Goal: Transaction & Acquisition: Purchase product/service

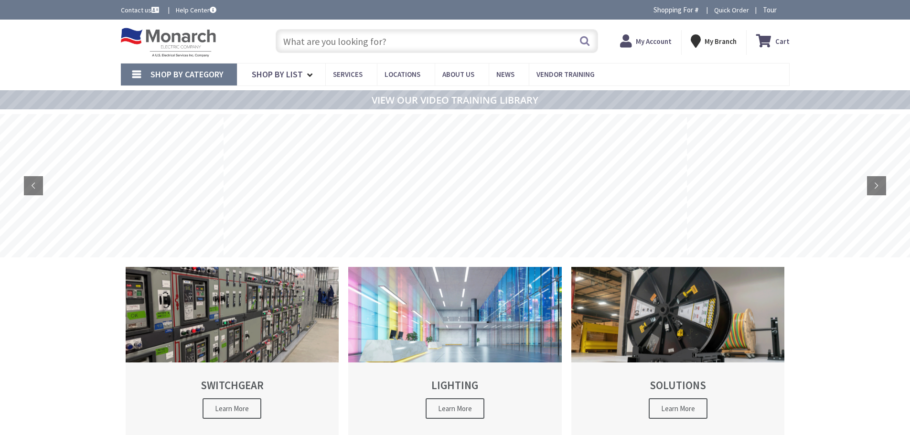
click at [381, 43] on input "text" at bounding box center [437, 41] width 322 height 24
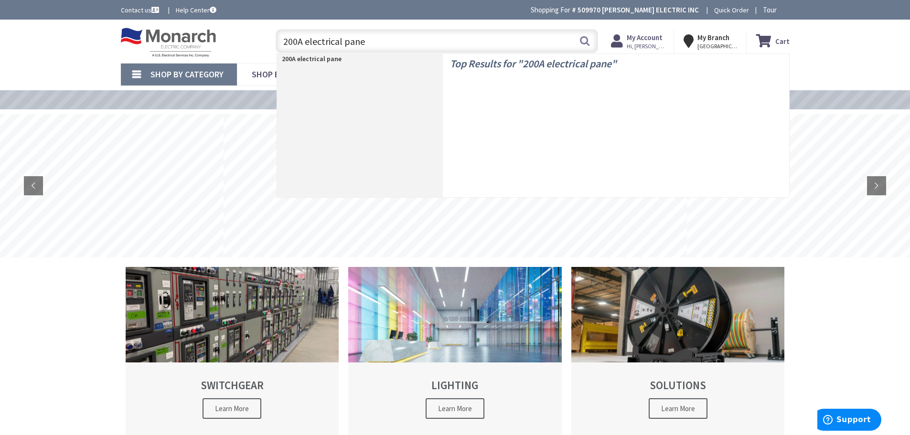
type input "200A electrical panel"
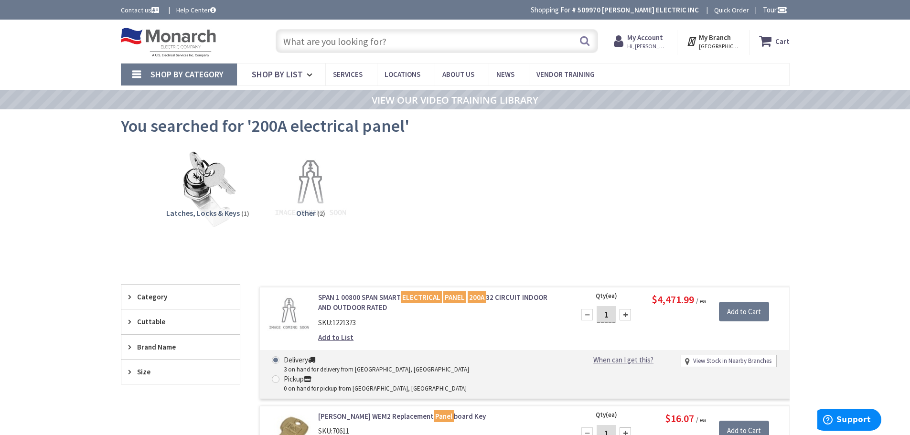
click at [400, 42] on input "text" at bounding box center [437, 41] width 322 height 24
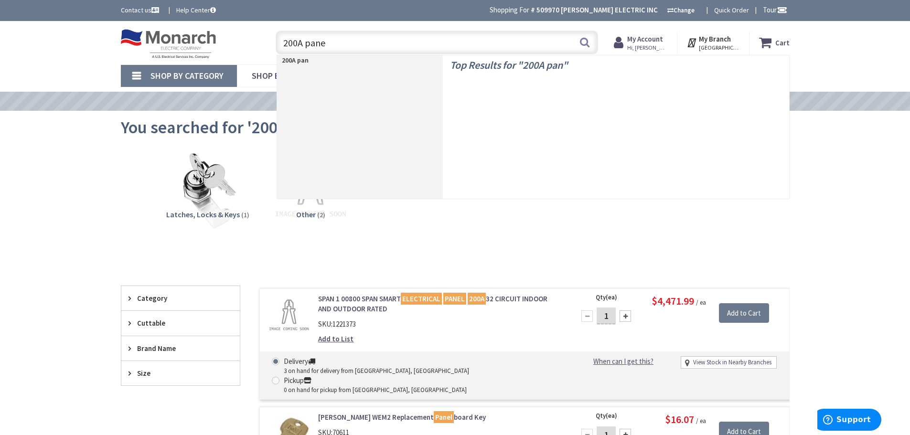
type input "200A panel"
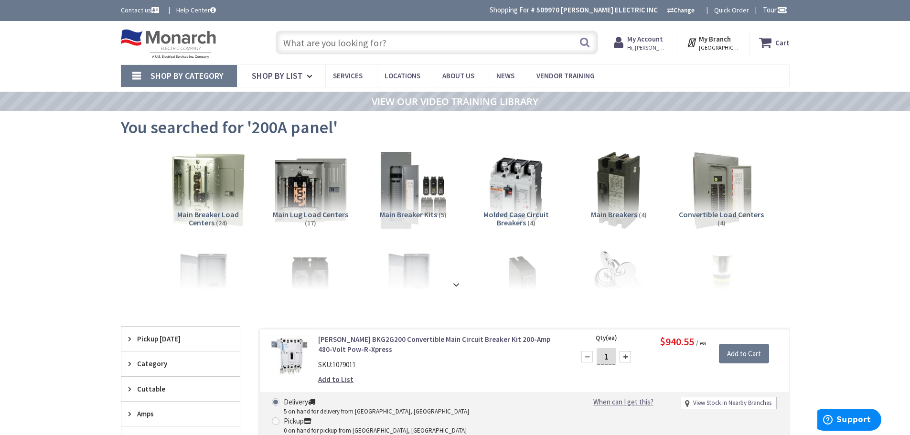
click at [369, 48] on input "text" at bounding box center [437, 43] width 322 height 24
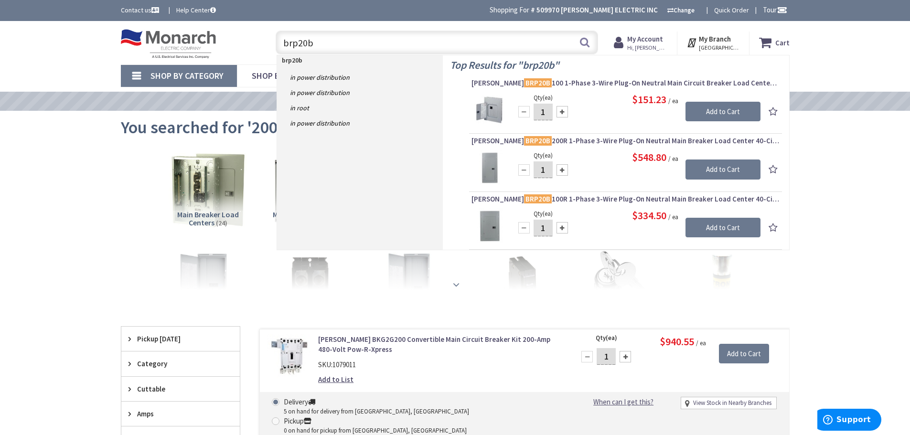
click at [455, 281] on strong at bounding box center [455, 283] width 11 height 11
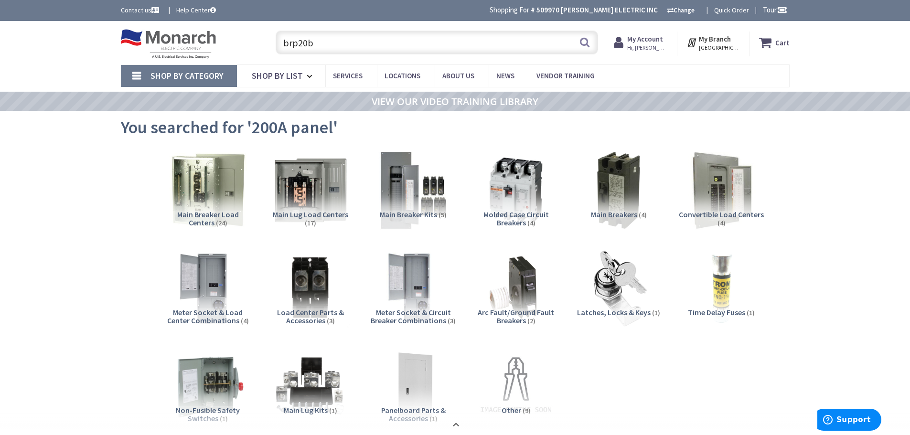
click at [379, 44] on input "brp20b" at bounding box center [437, 43] width 322 height 24
click at [302, 39] on input "brp20b" at bounding box center [437, 43] width 322 height 24
click at [352, 49] on input "brp20b" at bounding box center [437, 43] width 322 height 24
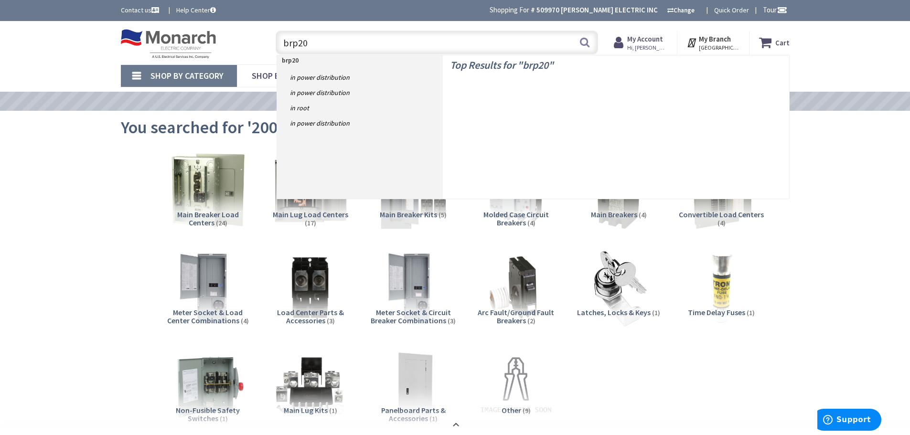
type input "brp200"
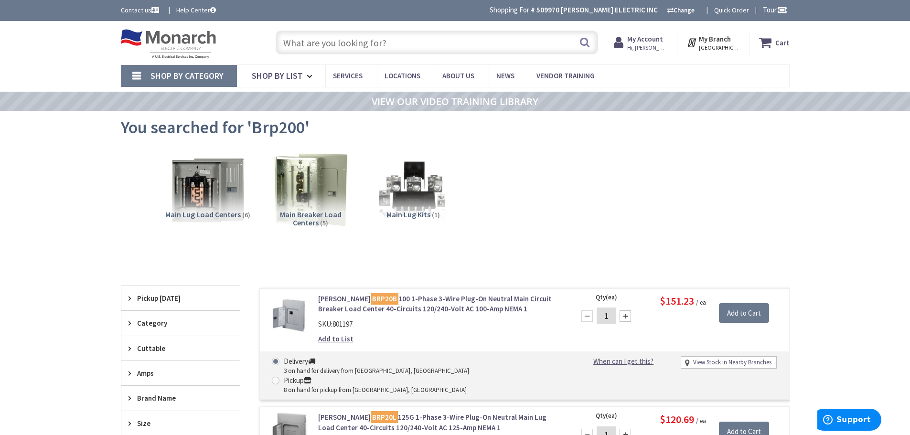
click at [372, 46] on input "text" at bounding box center [437, 43] width 322 height 24
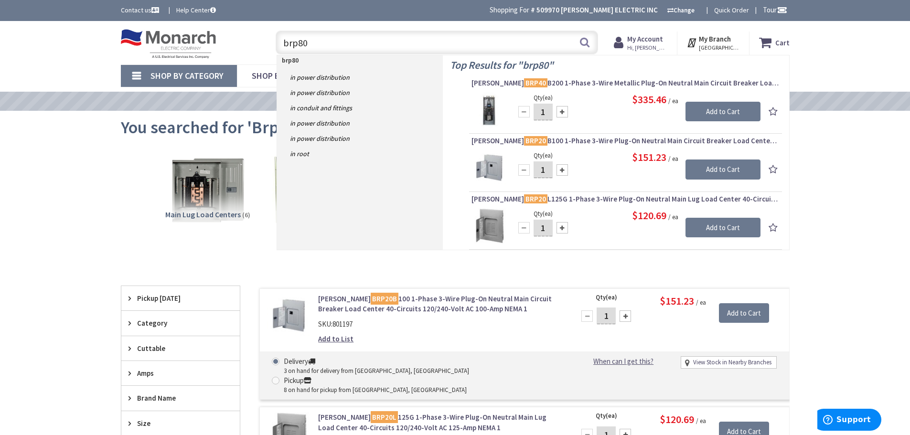
click at [331, 44] on input "brp80" at bounding box center [437, 43] width 322 height 24
drag, startPoint x: 330, startPoint y: 43, endPoint x: 323, endPoint y: 50, distance: 9.5
click at [270, 43] on div "brp80 brp80 Search" at bounding box center [435, 42] width 342 height 31
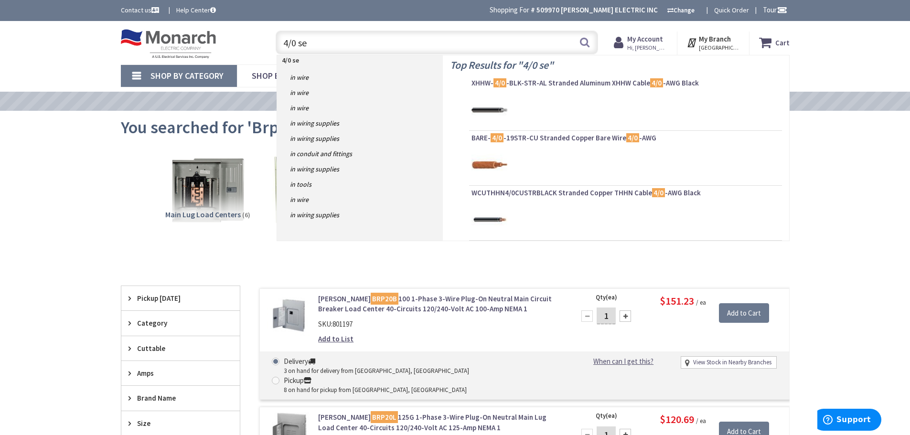
type input "4/0 seu"
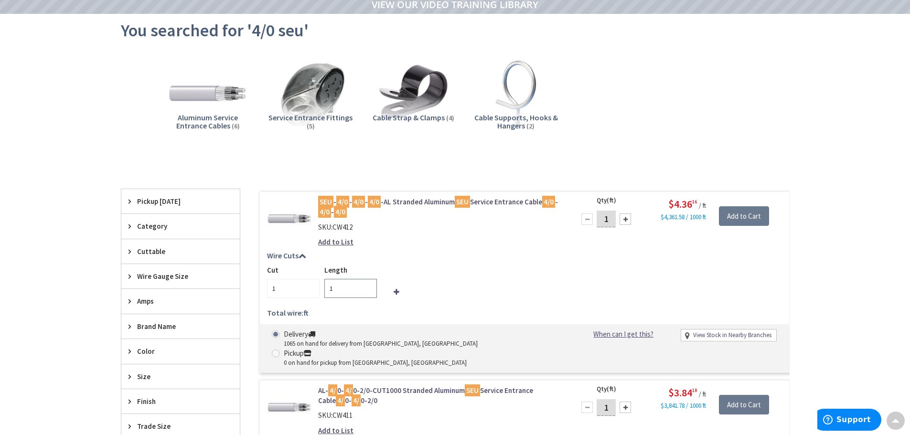
click at [341, 289] on input "1" at bounding box center [350, 288] width 53 height 19
drag, startPoint x: 343, startPoint y: 289, endPoint x: 324, endPoint y: 297, distance: 21.0
click at [324, 297] on input "1" at bounding box center [350, 288] width 53 height 19
type input "100"
click at [530, 246] on div "Add to List" at bounding box center [439, 242] width 243 height 10
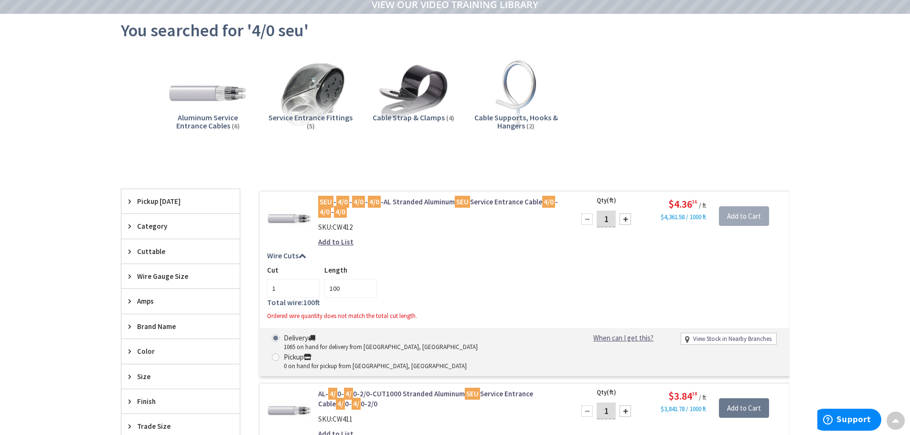
click at [608, 221] on input "1" at bounding box center [606, 219] width 19 height 17
type input "100"
click at [621, 268] on div "Cut 1 Length 100" at bounding box center [524, 281] width 515 height 33
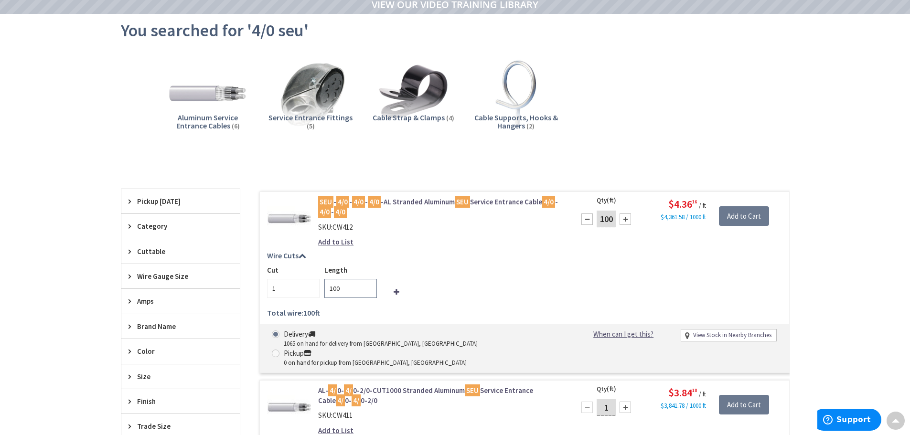
click at [336, 286] on input "100" at bounding box center [350, 288] width 53 height 19
type input "120"
drag, startPoint x: 530, startPoint y: 294, endPoint x: 600, endPoint y: 257, distance: 78.9
click at [540, 288] on div "Cut 1 Length 120" at bounding box center [524, 281] width 515 height 33
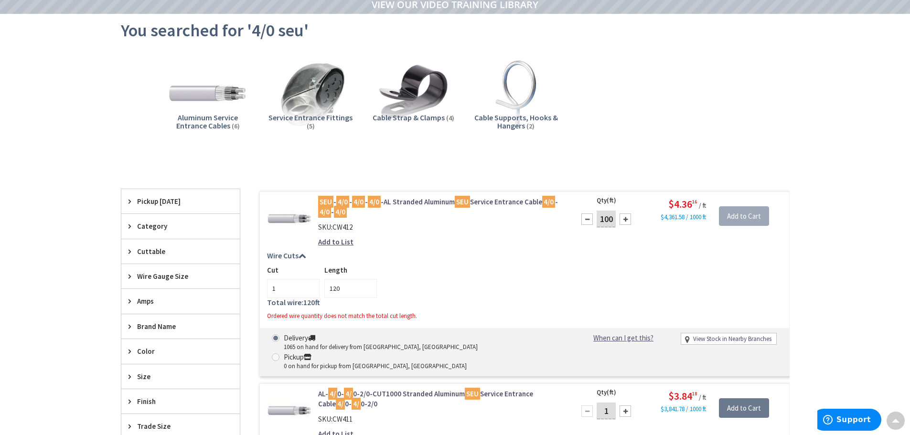
click at [608, 217] on input "100" at bounding box center [606, 219] width 19 height 17
type input "120"
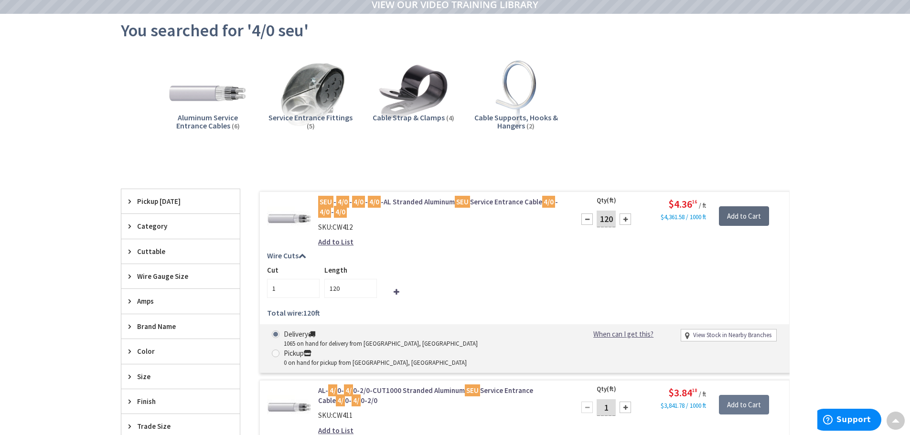
click at [746, 219] on input "Add to Cart" at bounding box center [744, 216] width 50 height 20
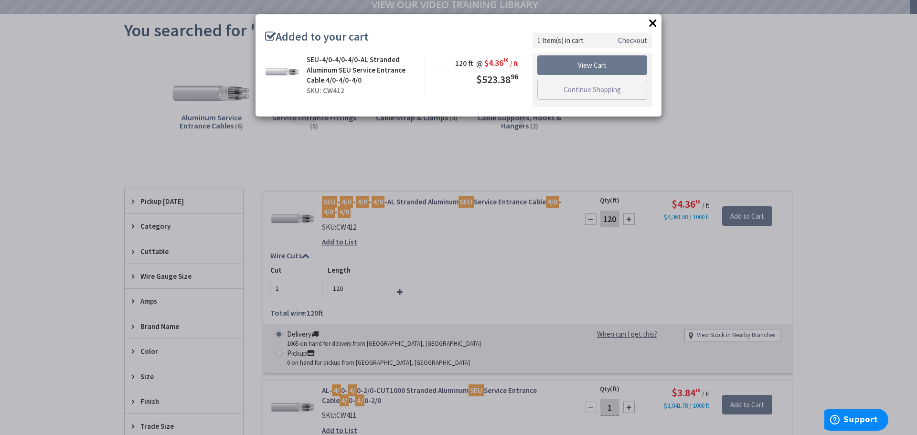
click at [654, 19] on button "×" at bounding box center [653, 23] width 14 height 14
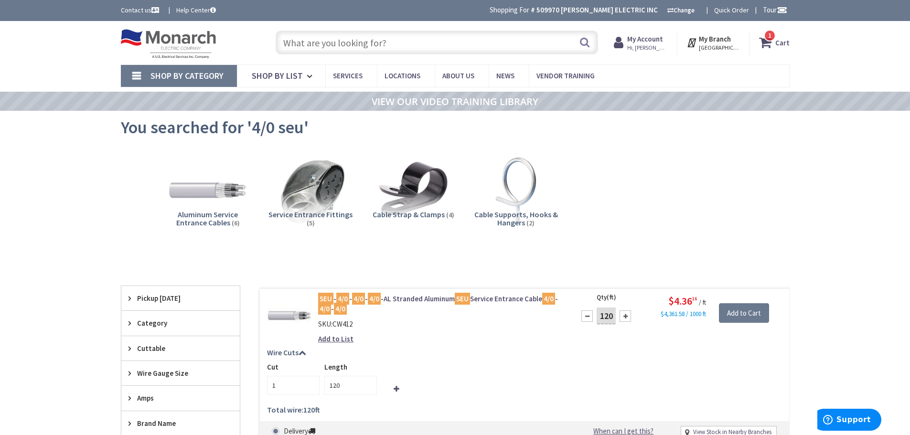
click at [402, 40] on input "text" at bounding box center [437, 43] width 322 height 24
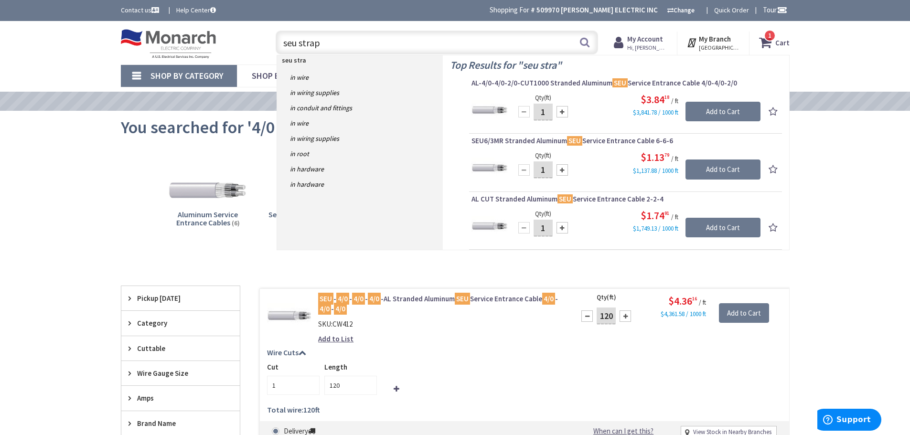
type input "seu straps"
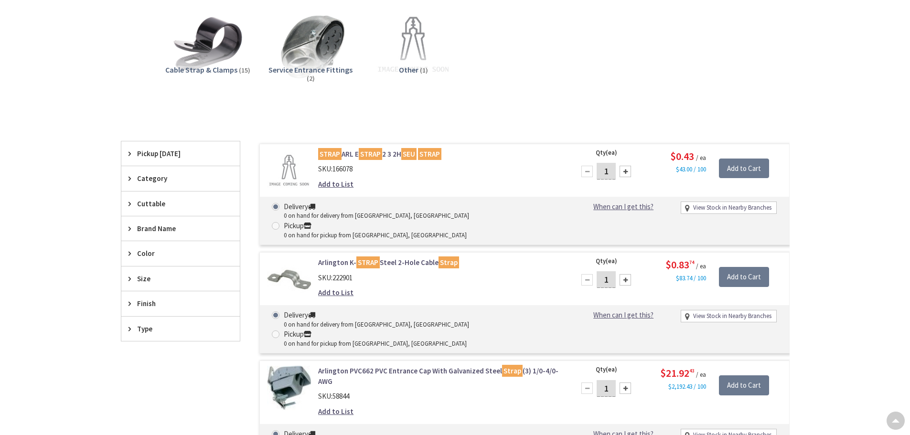
drag, startPoint x: 603, startPoint y: 263, endPoint x: 598, endPoint y: 281, distance: 19.0
click at [594, 270] on div "Qty (ea) 1 Please select a quantity" at bounding box center [610, 276] width 69 height 39
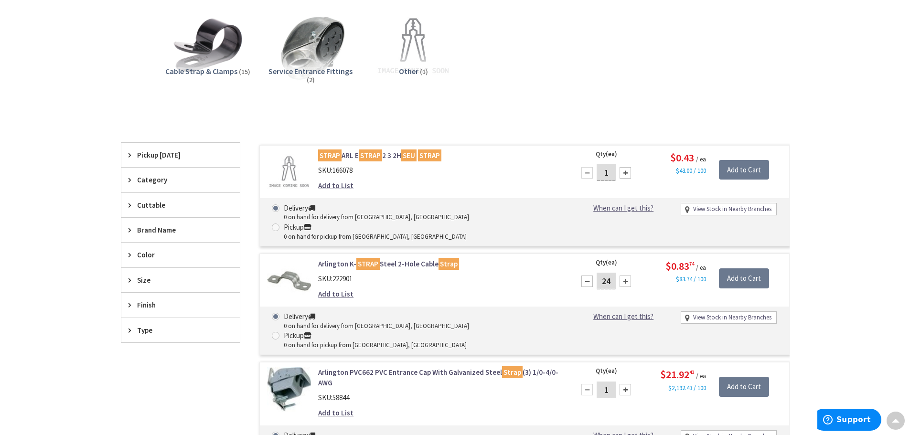
scroll to position [145, 0]
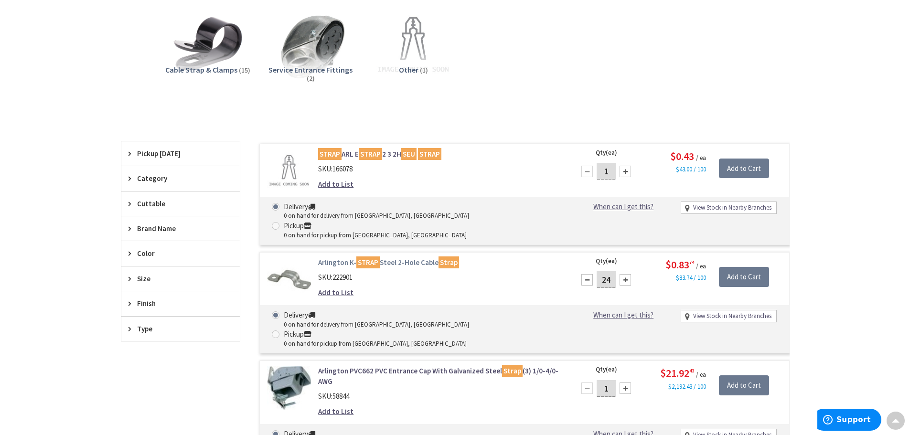
type input "24"
click at [358, 257] on mark "STRAP" at bounding box center [367, 263] width 23 height 12
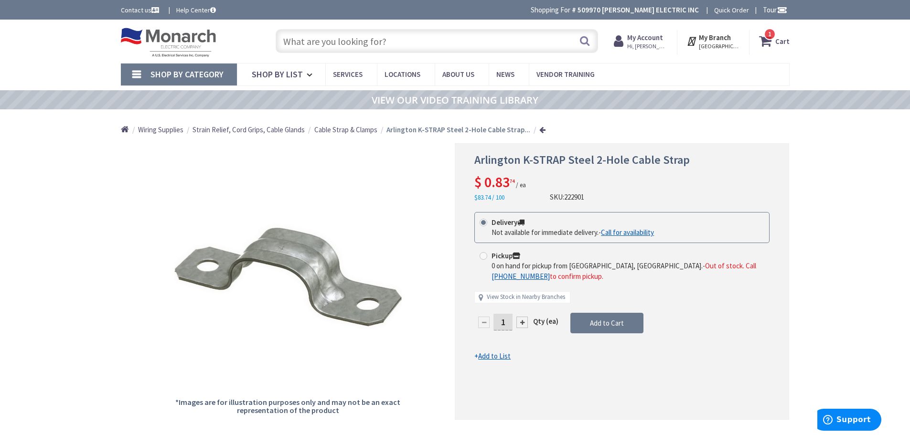
drag, startPoint x: 506, startPoint y: 324, endPoint x: 491, endPoint y: 330, distance: 16.6
click at [491, 329] on div "1" at bounding box center [502, 322] width 57 height 19
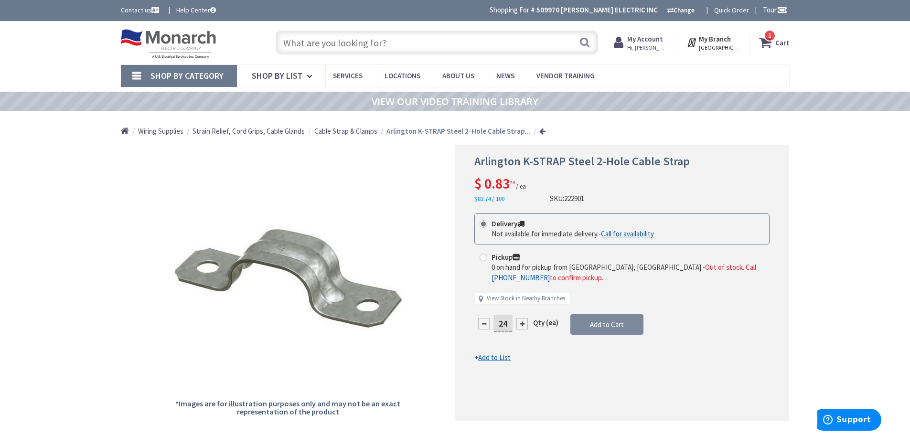
type input "24"
click at [589, 322] on form "This product is Discontinued Delivery Not available for immediate delivery. - C…" at bounding box center [621, 288] width 295 height 149
click at [413, 43] on input "text" at bounding box center [437, 43] width 322 height 24
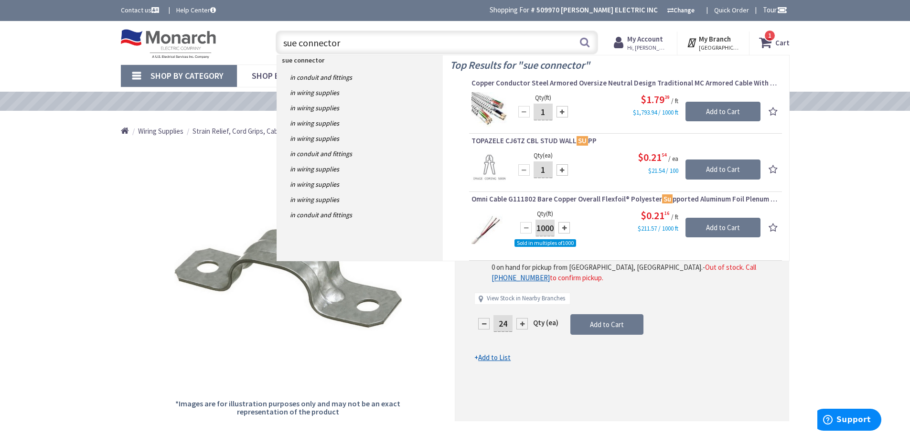
type input "sue connectors"
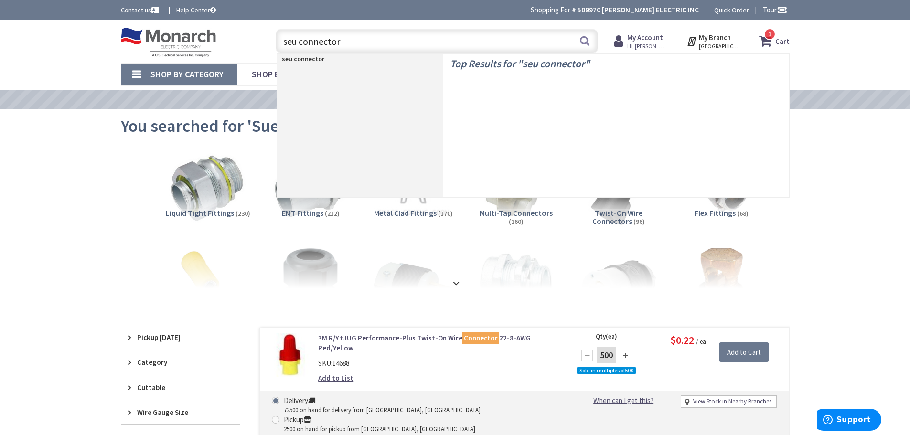
type input "seu connectors"
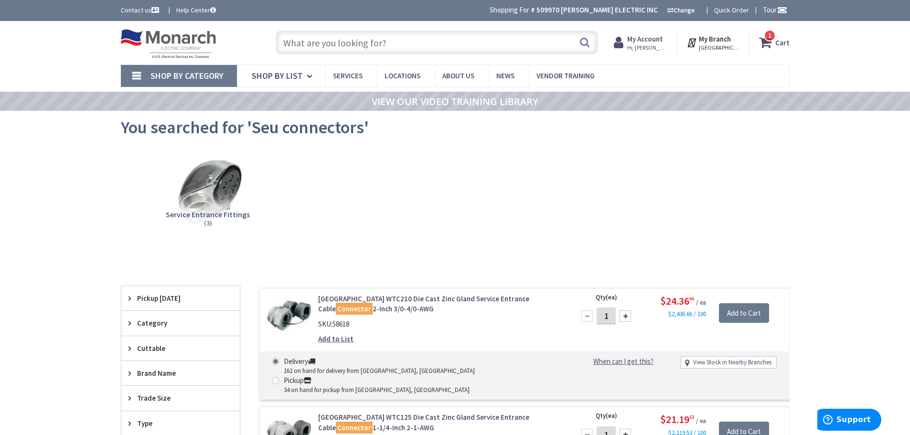
click at [359, 39] on input "text" at bounding box center [437, 43] width 322 height 24
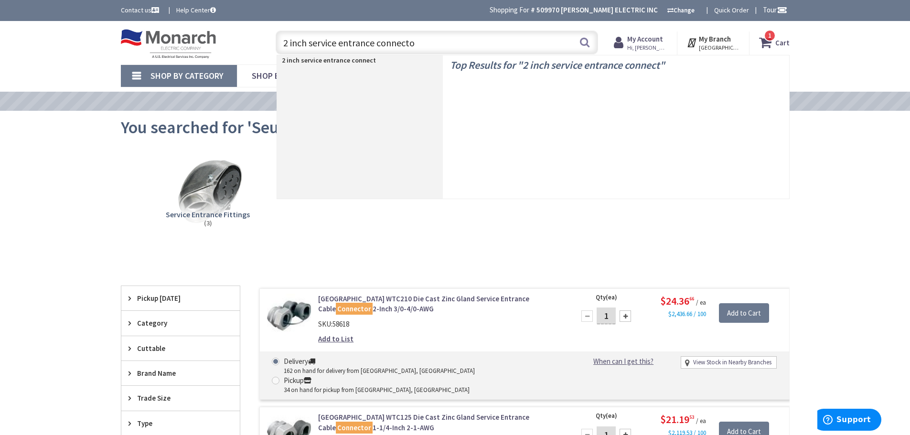
type input "2 inch service entrance connector"
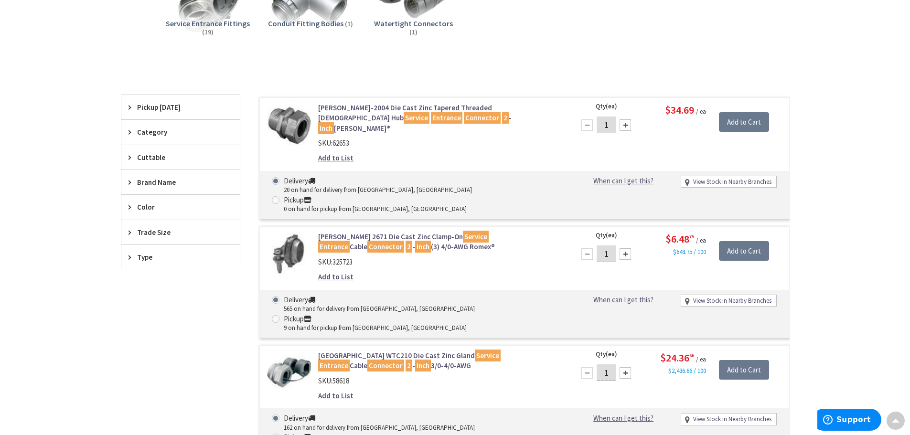
scroll to position [193, 0]
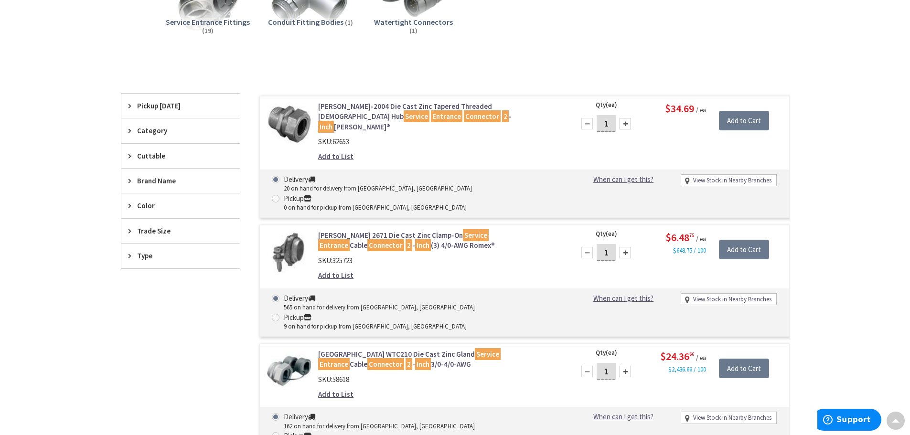
drag, startPoint x: 610, startPoint y: 222, endPoint x: 599, endPoint y: 222, distance: 10.5
click at [599, 244] on input "1" at bounding box center [606, 252] width 19 height 17
type input "8"
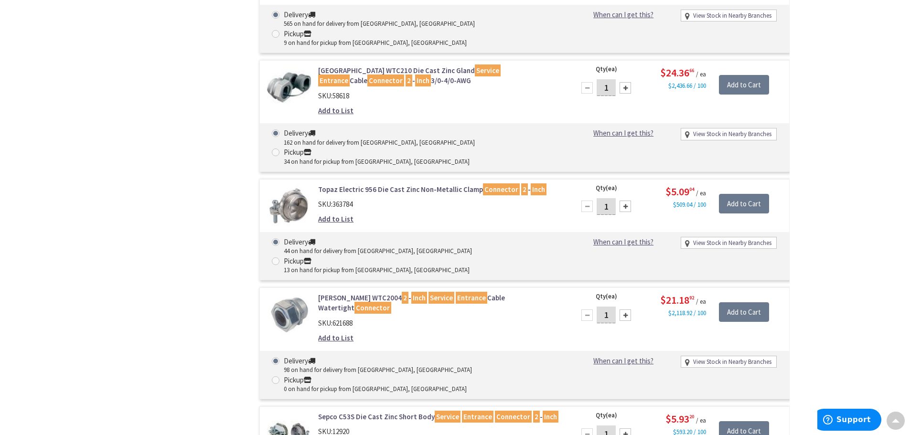
scroll to position [527, 0]
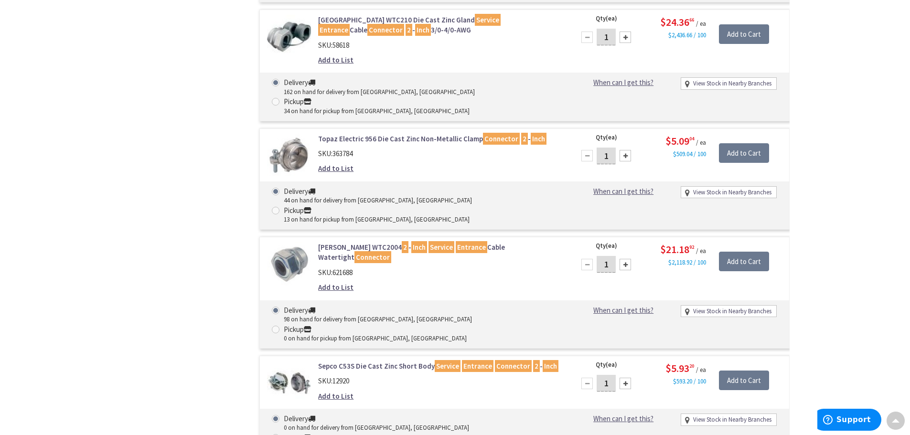
type input "1"
drag, startPoint x: 601, startPoint y: 279, endPoint x: 602, endPoint y: 289, distance: 10.1
click at [586, 374] on div "1" at bounding box center [606, 383] width 57 height 19
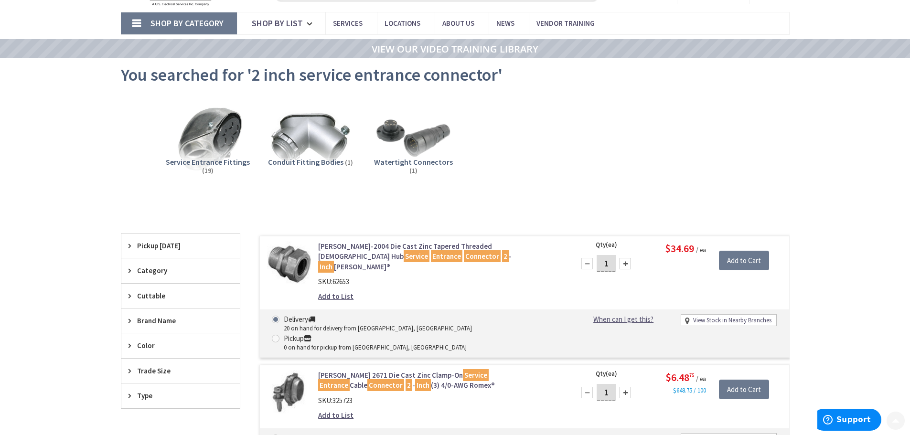
scroll to position [97, 0]
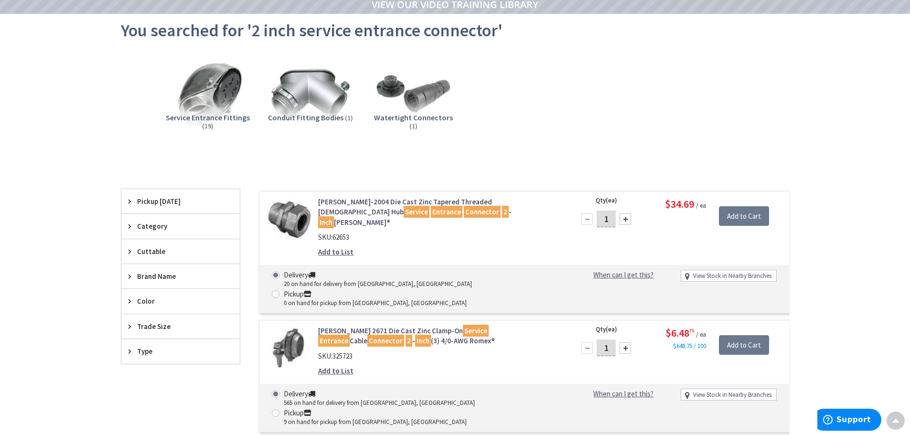
click at [129, 326] on icon at bounding box center [132, 326] width 7 height 7
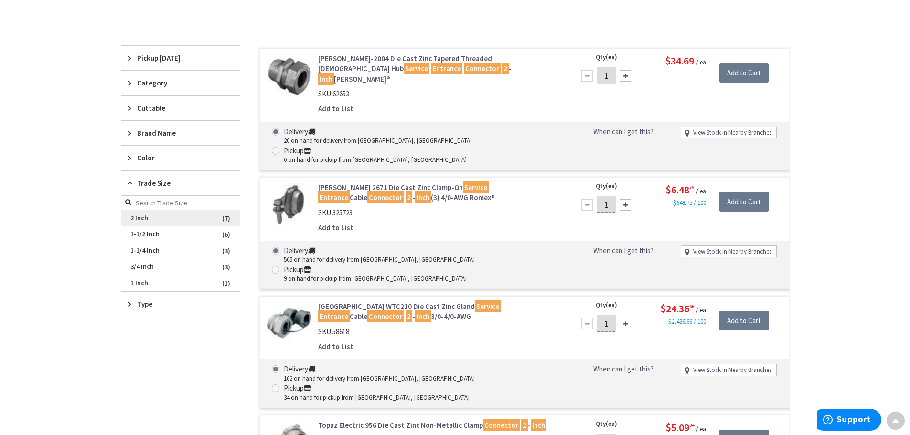
click at [146, 219] on span "2 Inch" at bounding box center [180, 218] width 118 height 16
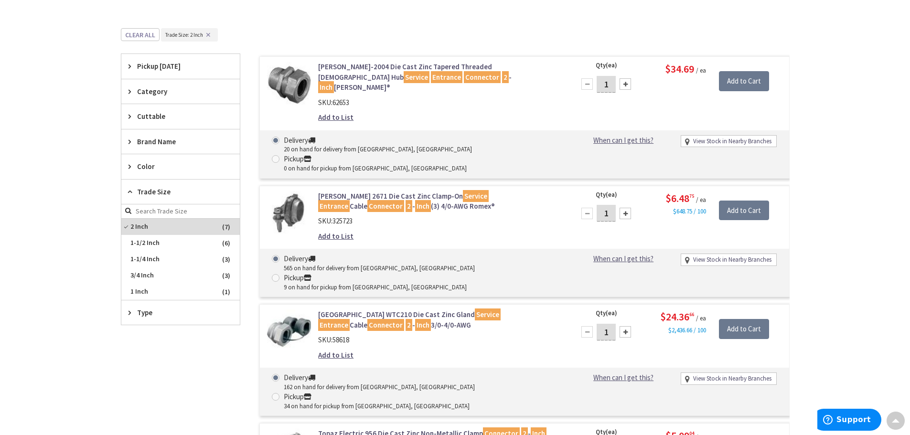
click at [419, 191] on link "Crouse-Hinds 2671 Die Cast Zinc Clamp-On Service Entrance Cable Connector 2 - I…" at bounding box center [439, 201] width 243 height 21
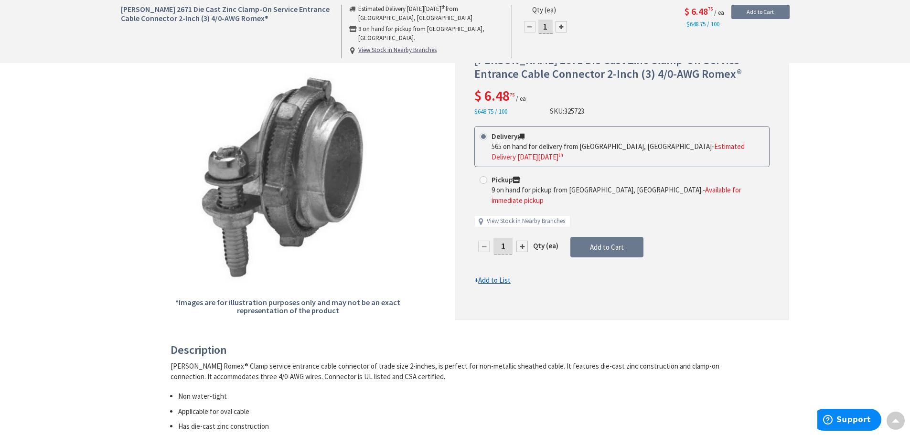
scroll to position [97, 0]
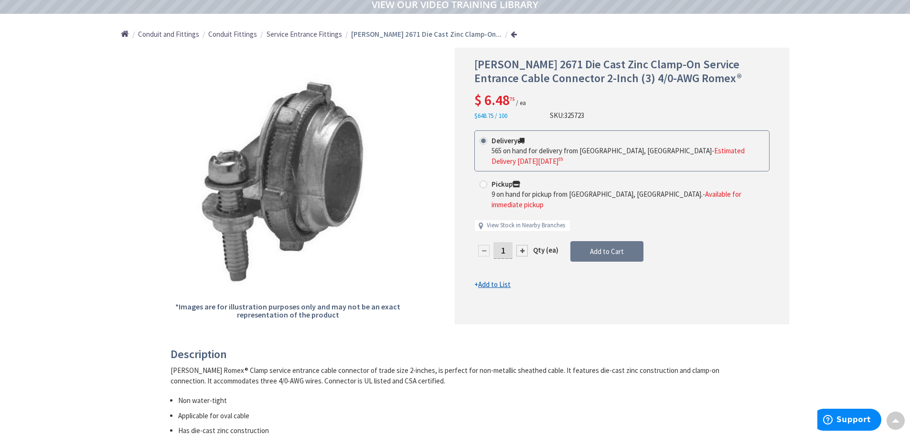
drag, startPoint x: 505, startPoint y: 229, endPoint x: 486, endPoint y: 236, distance: 19.6
click at [486, 241] on div "1" at bounding box center [502, 250] width 57 height 19
type input "8"
click at [597, 233] on form "This product is Discontinued Delivery 565 on hand for delivery from [GEOGRAPHIC…" at bounding box center [621, 210] width 295 height 160
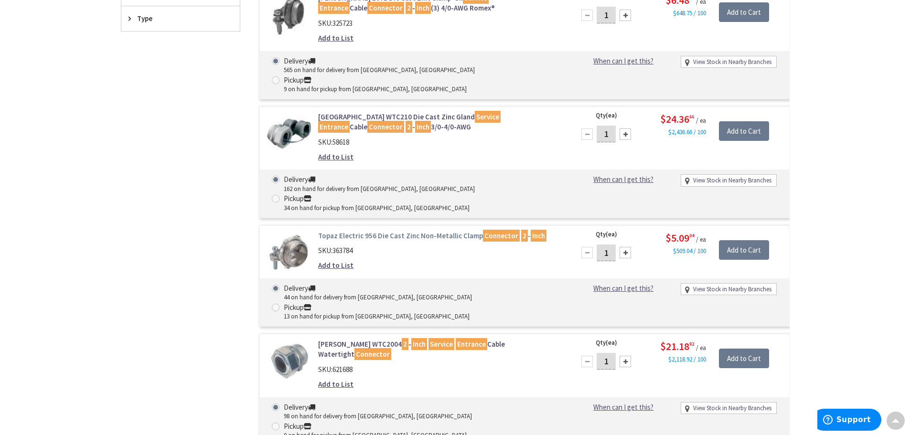
scroll to position [431, 0]
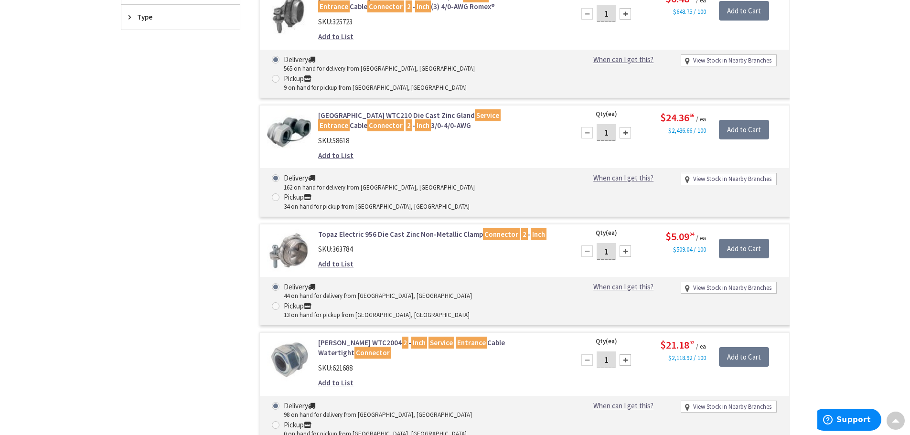
click at [439, 229] on link "Topaz Electric 956 Die Cast Zinc Non-Metallic Clamp Connector 2 - Inch" at bounding box center [439, 234] width 243 height 10
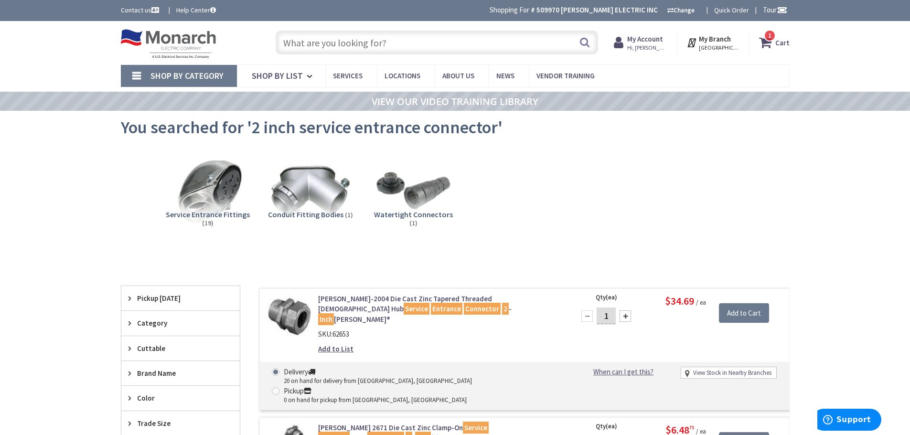
click at [404, 48] on input "text" at bounding box center [437, 43] width 322 height 24
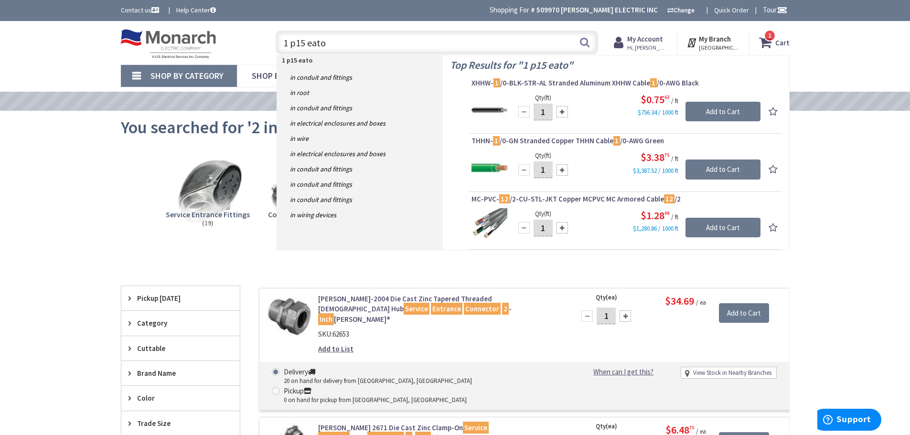
type input "1 p15 eaton"
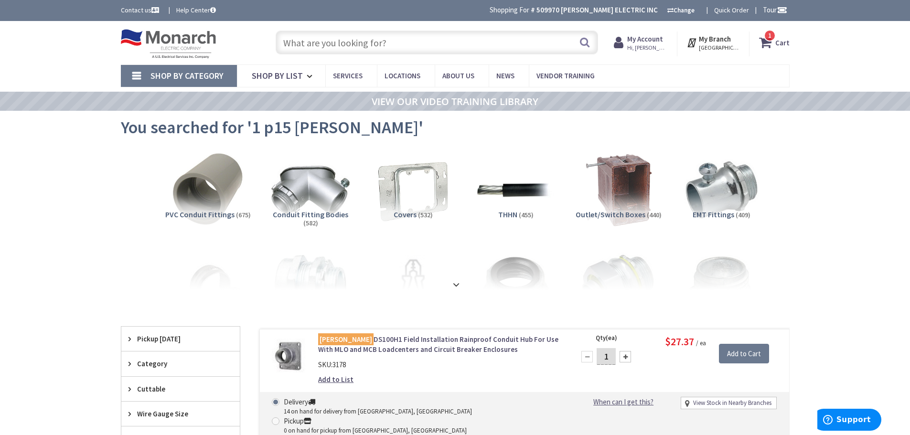
click at [334, 44] on input "text" at bounding box center [437, 43] width 322 height 24
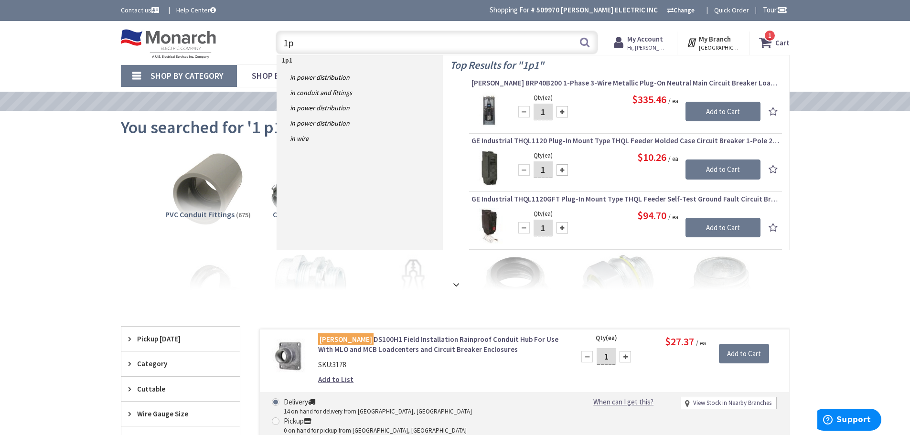
type input "1"
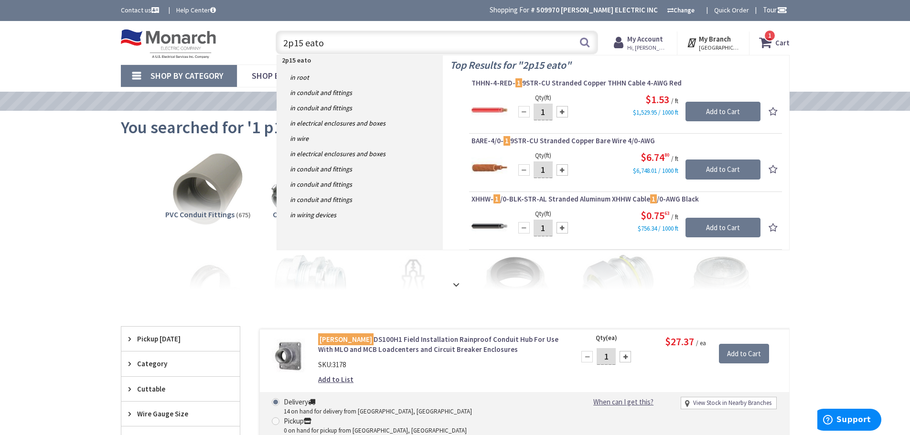
type input "2p15 eaton"
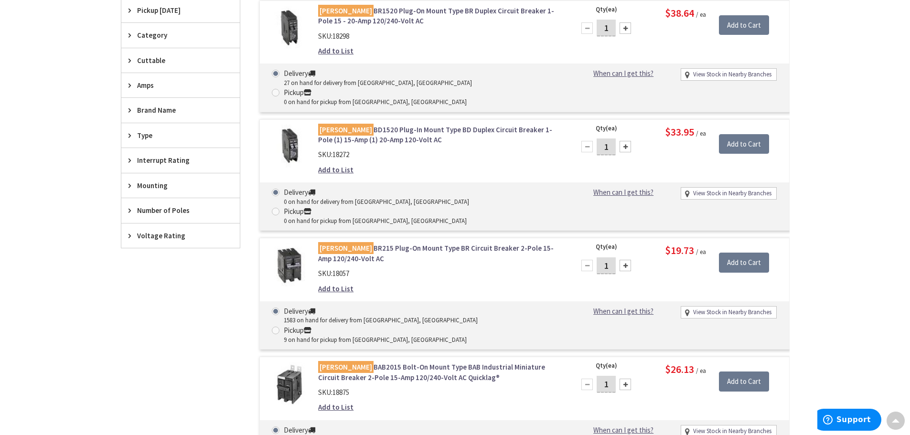
scroll to position [288, 0]
click at [736, 253] on input "Add to Cart" at bounding box center [744, 263] width 50 height 20
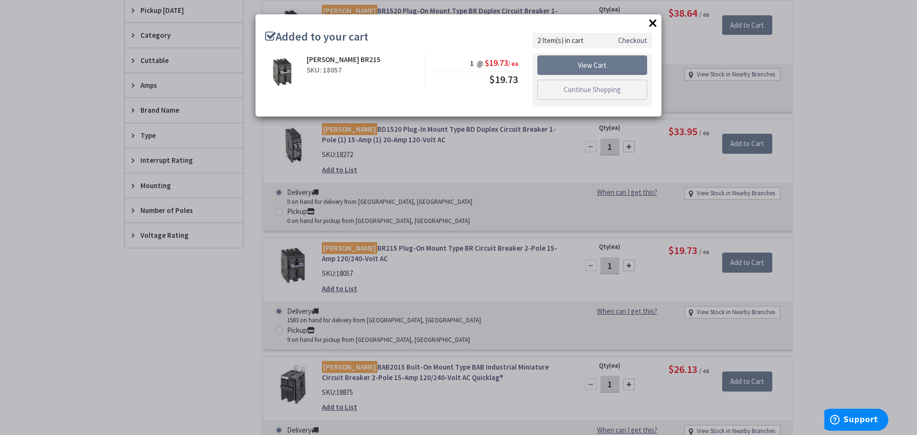
click at [651, 23] on button "×" at bounding box center [653, 23] width 14 height 14
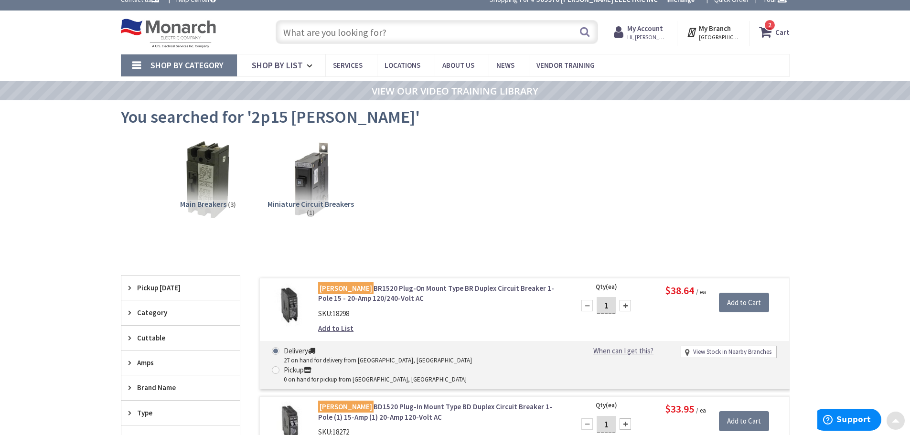
scroll to position [0, 0]
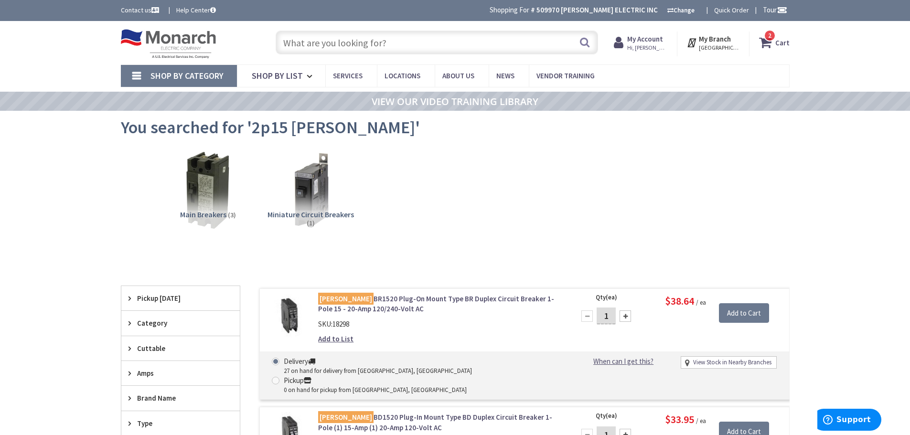
click at [775, 42] on icon at bounding box center [767, 42] width 16 height 17
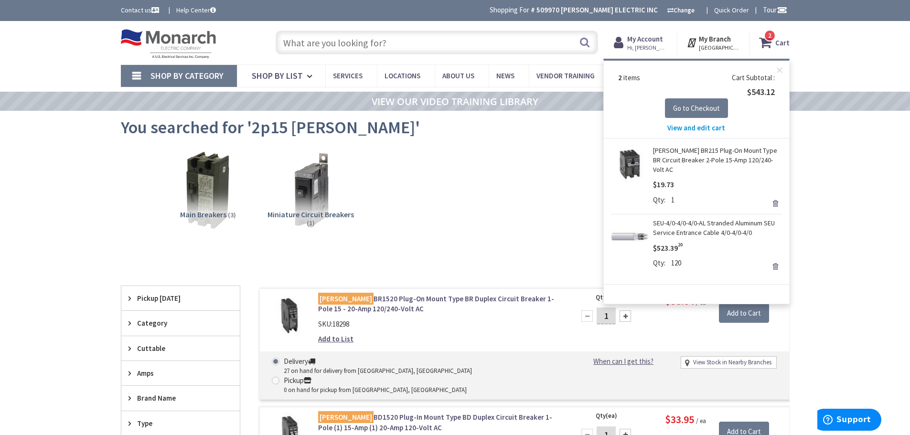
click at [423, 43] on input "text" at bounding box center [437, 43] width 322 height 24
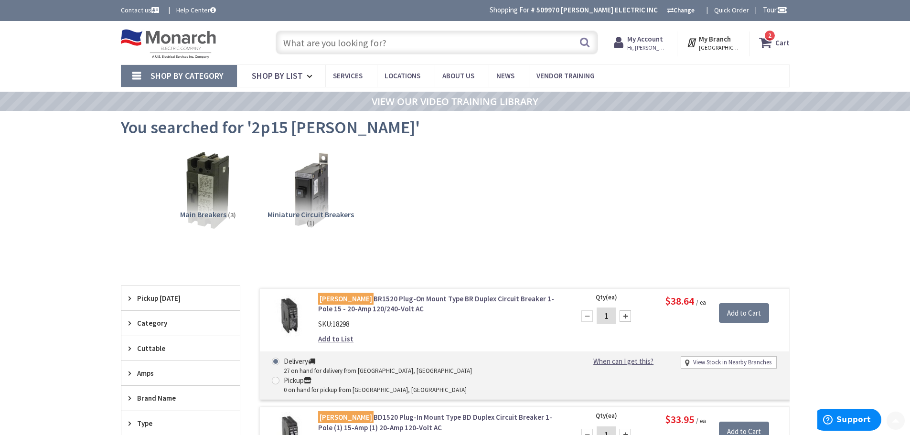
scroll to position [381, 0]
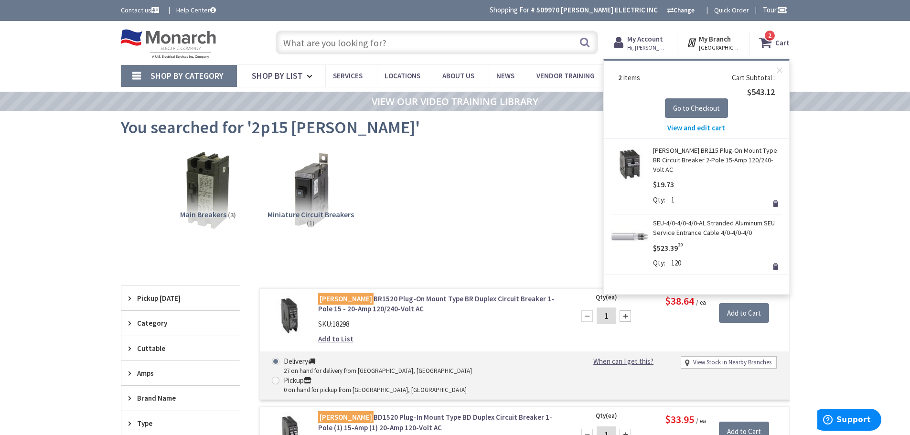
click at [414, 38] on input "text" at bounding box center [437, 43] width 322 height 24
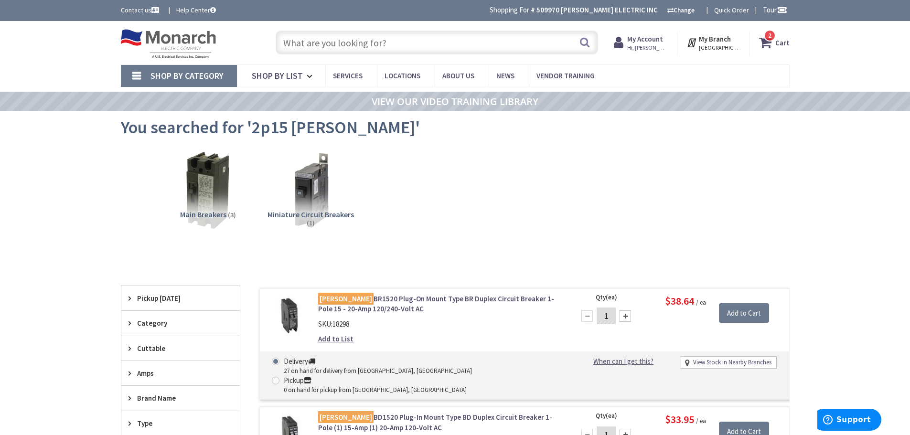
click at [387, 38] on input "text" at bounding box center [437, 43] width 322 height 24
click at [387, 42] on input "text" at bounding box center [437, 43] width 322 height 24
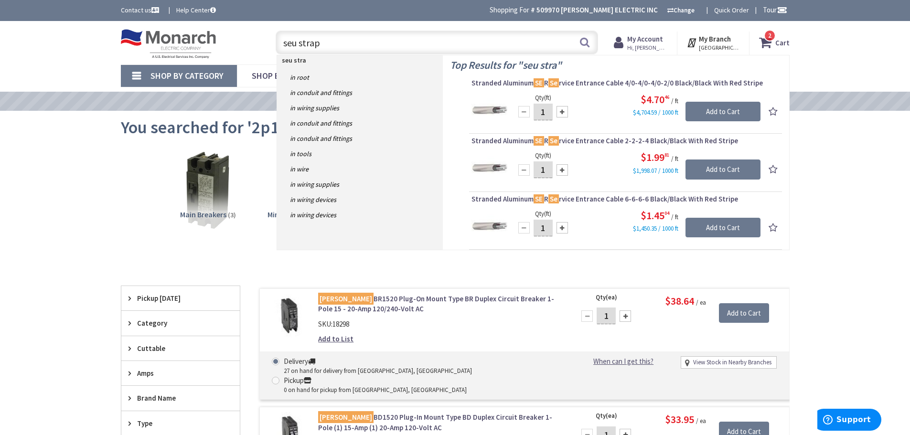
type input "seu straps"
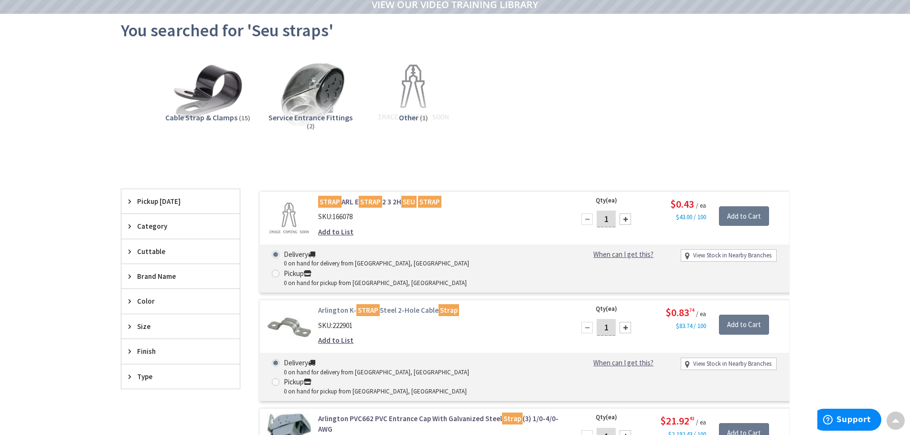
scroll to position [97, 0]
click at [393, 305] on link "Arlington K- STRAP Steel 2-Hole Cable Strap" at bounding box center [439, 310] width 243 height 10
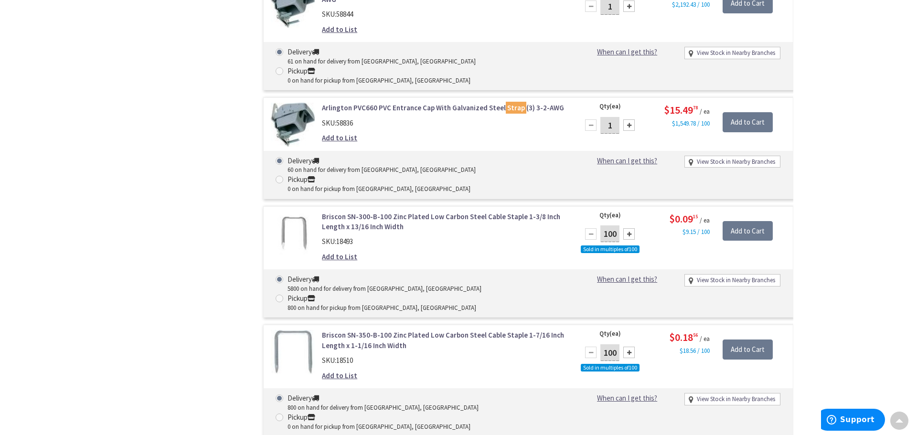
scroll to position [670, 0]
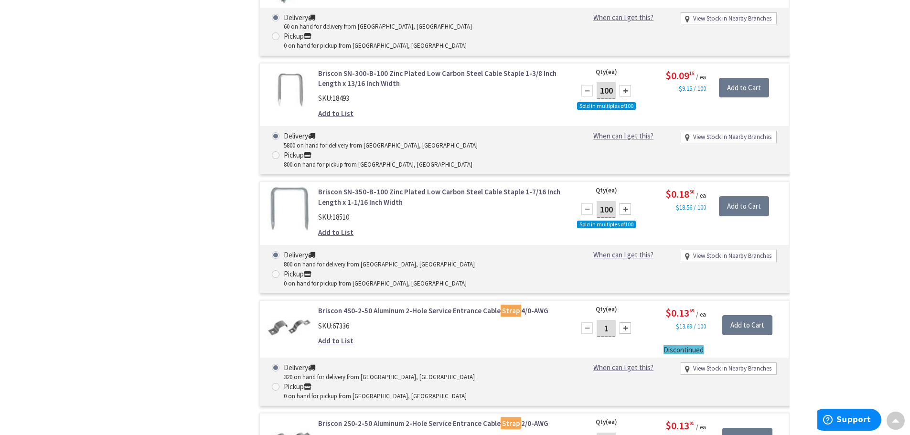
drag, startPoint x: 614, startPoint y: 215, endPoint x: 590, endPoint y: 226, distance: 26.5
click at [586, 319] on div "1" at bounding box center [606, 328] width 57 height 19
type input "24"
click at [747, 315] on input "Add to Cart" at bounding box center [747, 325] width 50 height 20
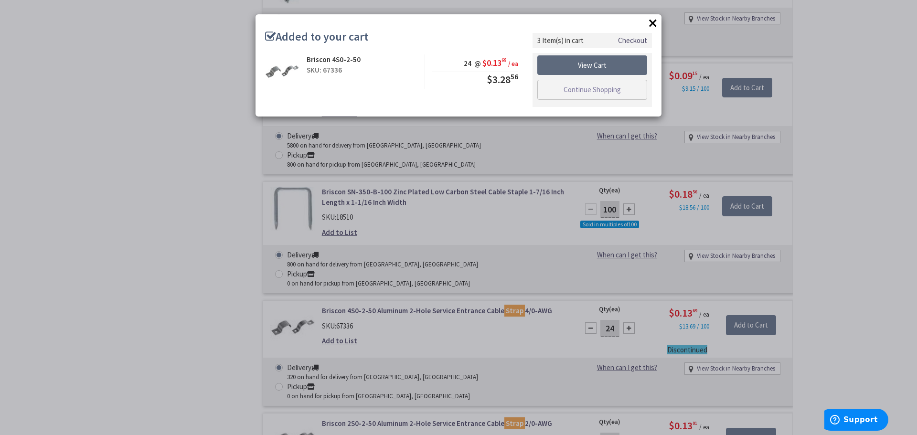
click at [603, 63] on link "View Cart" at bounding box center [592, 65] width 110 height 20
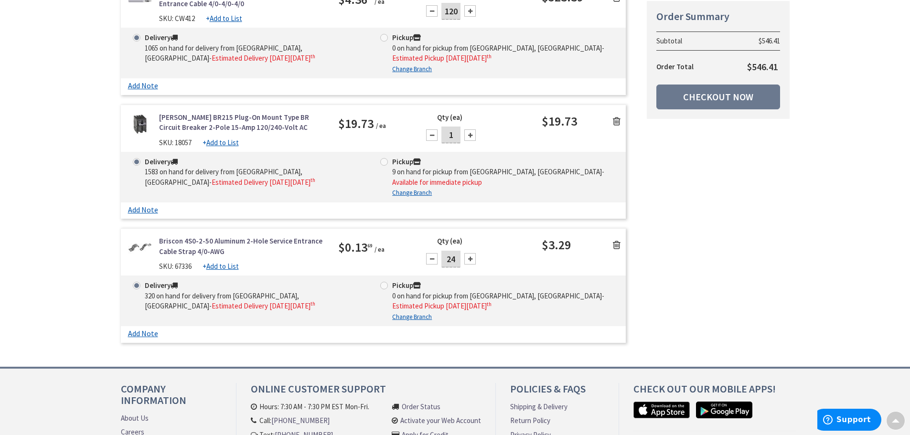
scroll to position [239, 0]
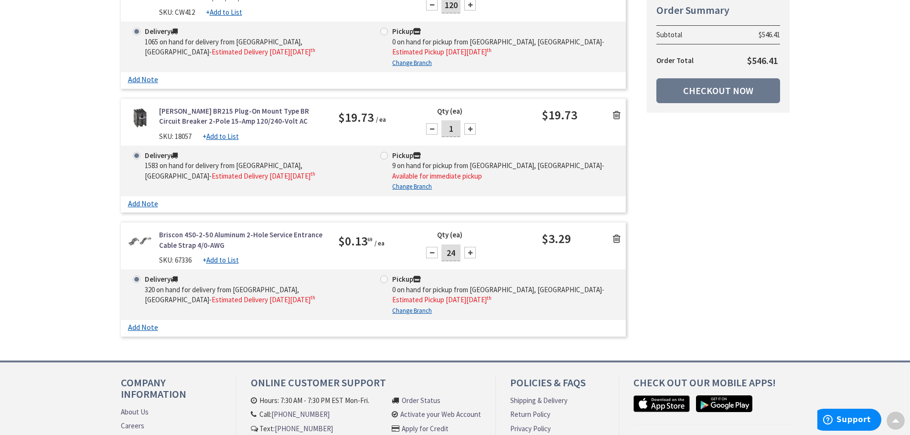
click at [296, 235] on link "Briscon 4S0-2-50 Aluminum 2-Hole Service Entrance Cable Strap 4/0-AWG" at bounding box center [241, 240] width 165 height 21
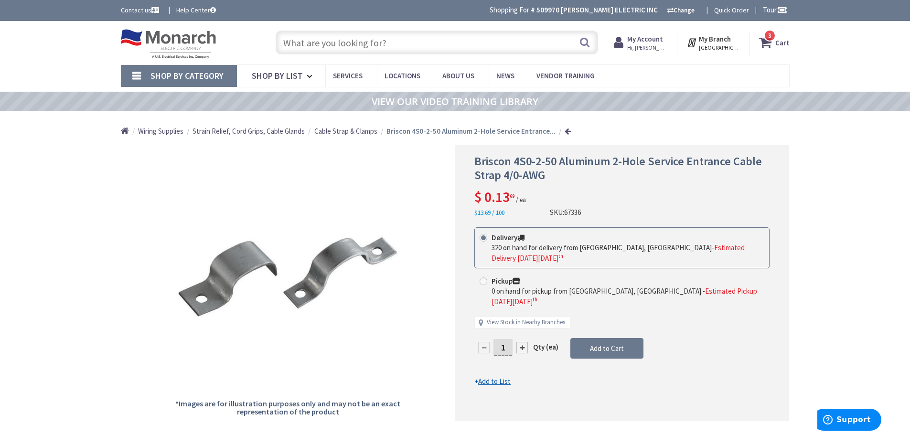
click at [771, 40] on span "3 3 items" at bounding box center [770, 36] width 12 height 12
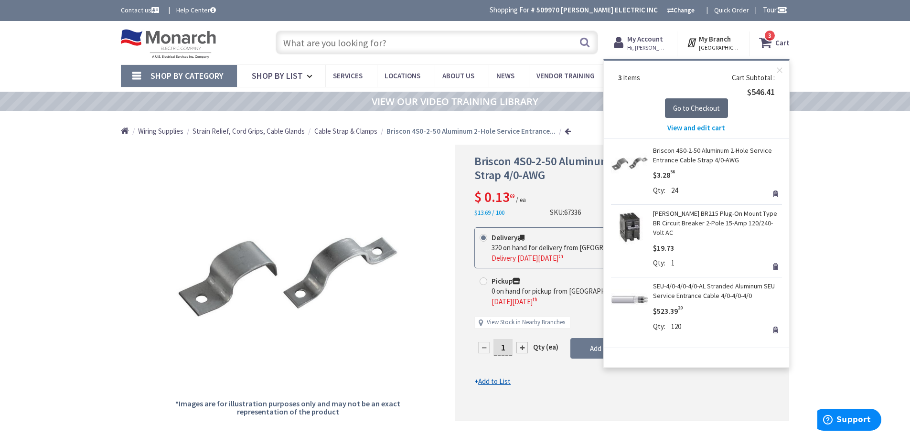
click at [702, 106] on span "Go to Checkout" at bounding box center [696, 108] width 47 height 9
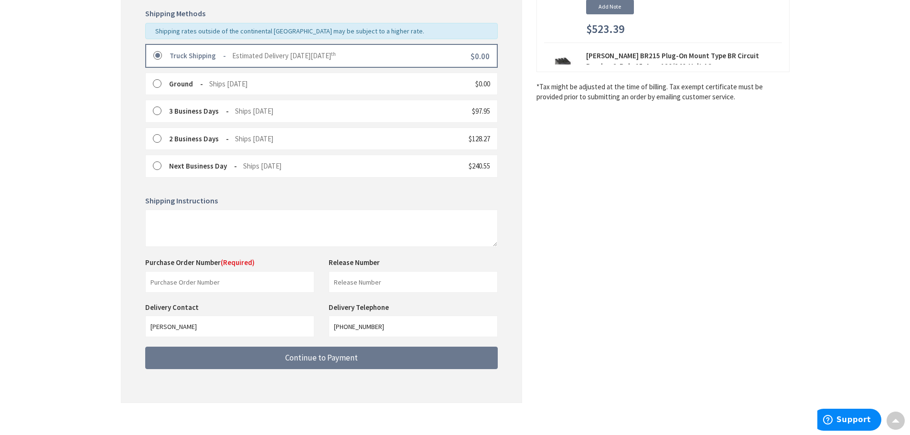
scroll to position [239, 0]
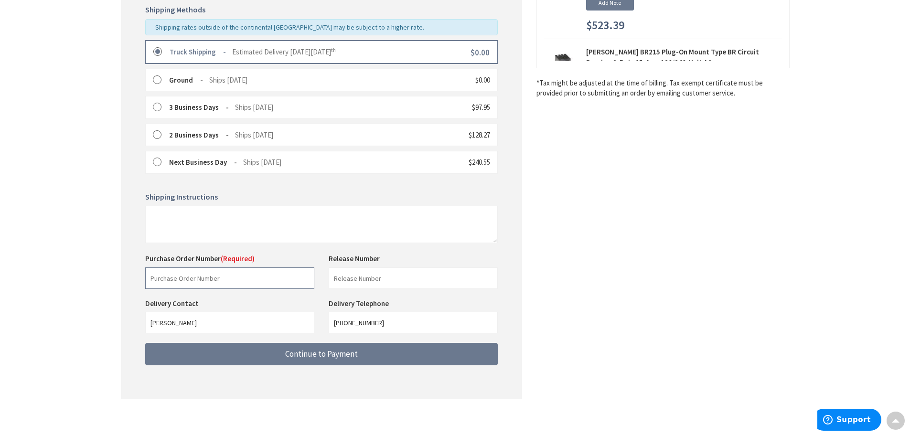
click at [182, 277] on input "text" at bounding box center [229, 278] width 169 height 21
type input "88583"
click at [363, 277] on input "text" at bounding box center [413, 278] width 169 height 21
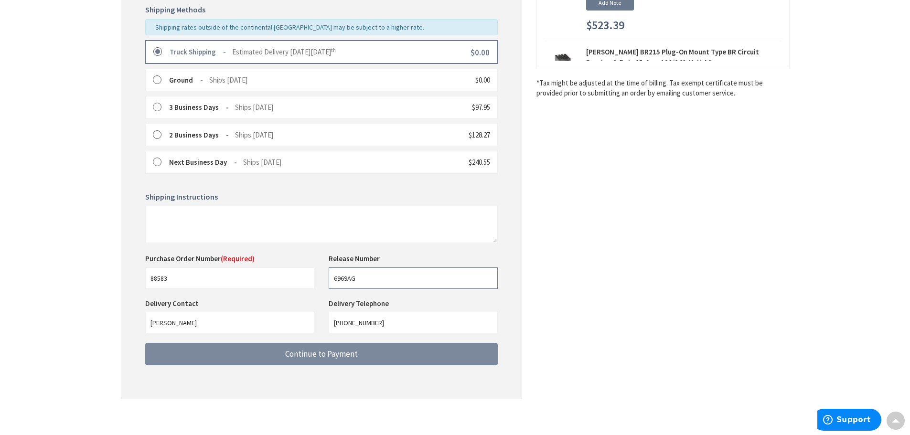
type input "6969AG"
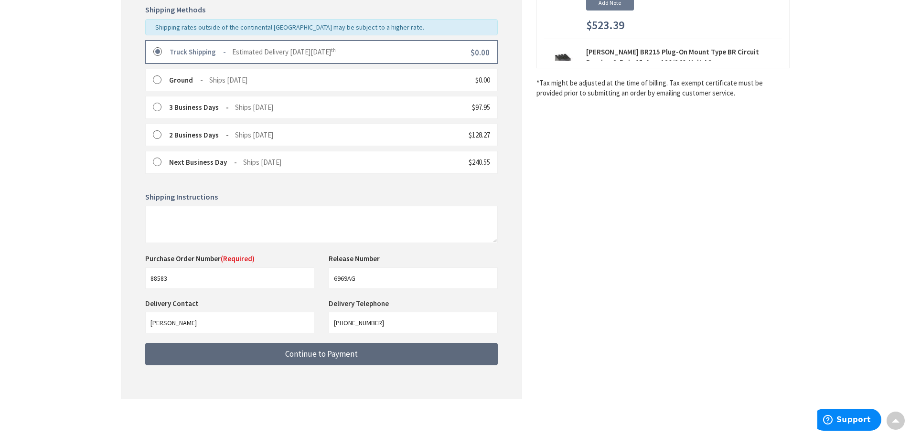
click at [337, 355] on span "Continue to Payment" at bounding box center [321, 354] width 73 height 11
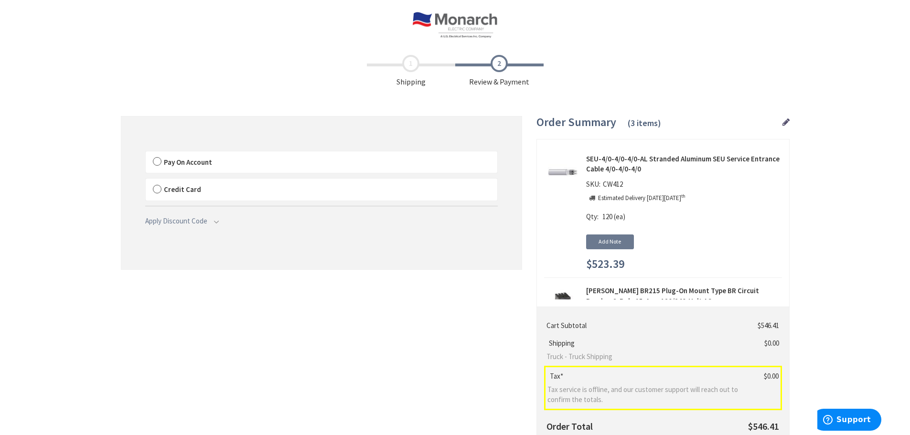
click at [159, 162] on label "Pay On Account" at bounding box center [322, 162] width 352 height 22
click at [146, 153] on input "Pay On Account" at bounding box center [146, 153] width 0 height 0
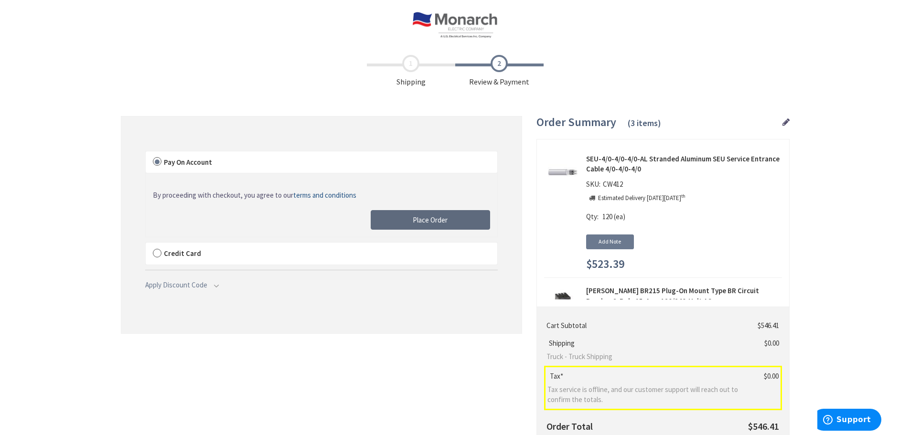
drag, startPoint x: 426, startPoint y: 219, endPoint x: 693, endPoint y: 229, distance: 267.2
click at [426, 219] on span "Place Order" at bounding box center [430, 219] width 35 height 9
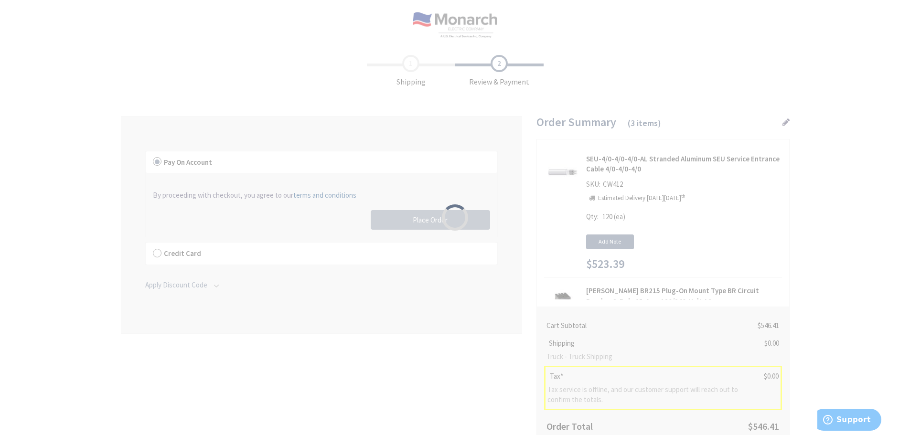
scroll to position [143, 0]
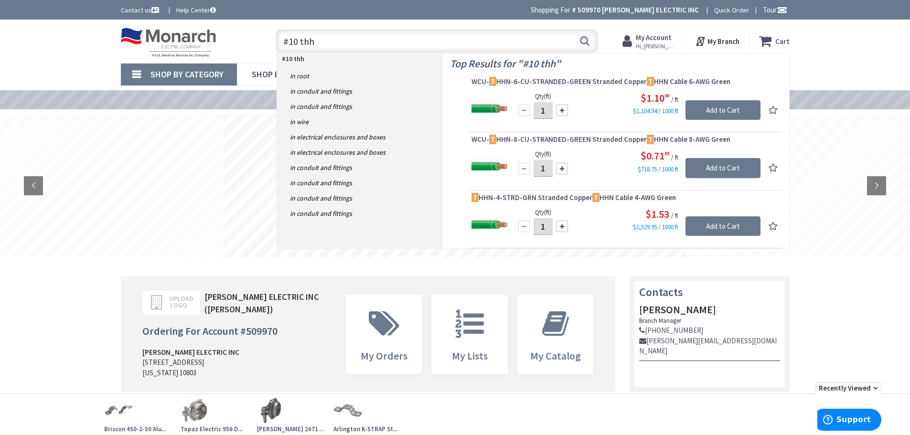
type input "#10 thhn"
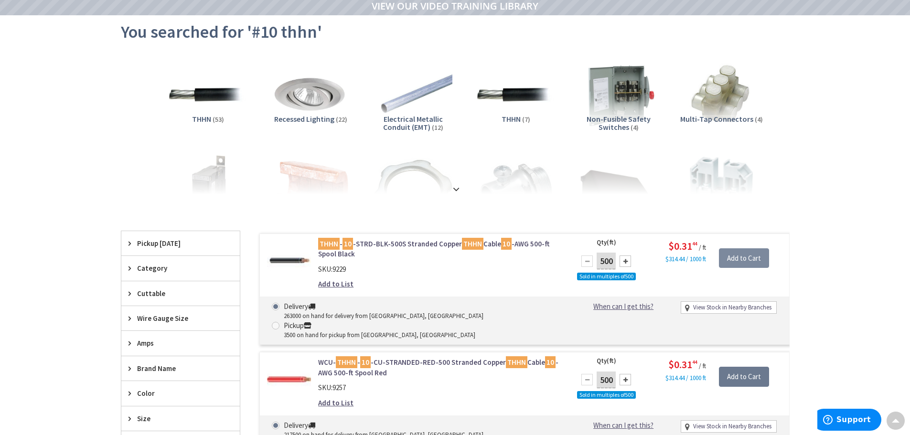
scroll to position [97, 0]
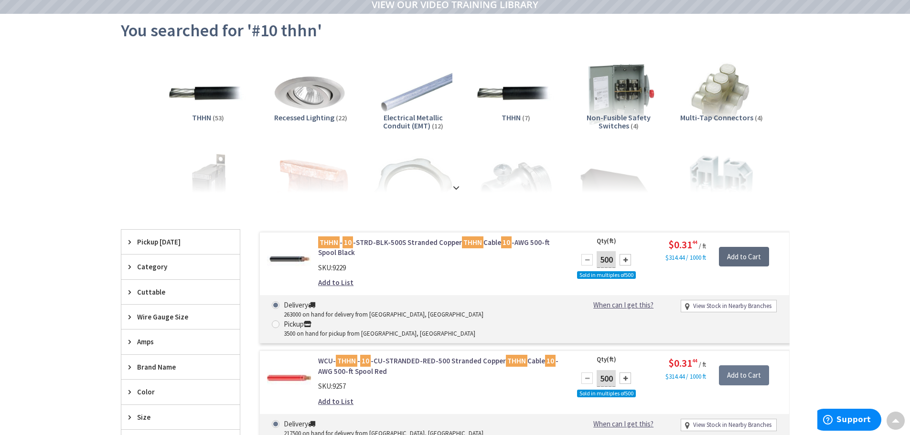
click at [747, 257] on input "Add to Cart" at bounding box center [744, 257] width 50 height 20
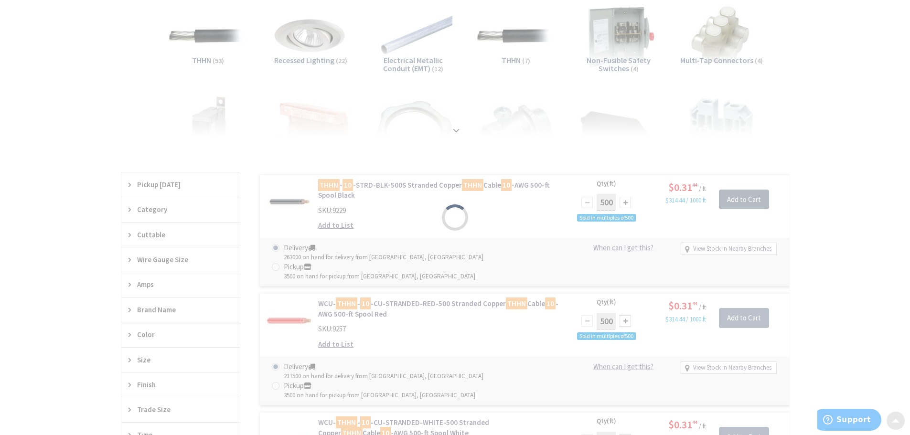
scroll to position [193, 0]
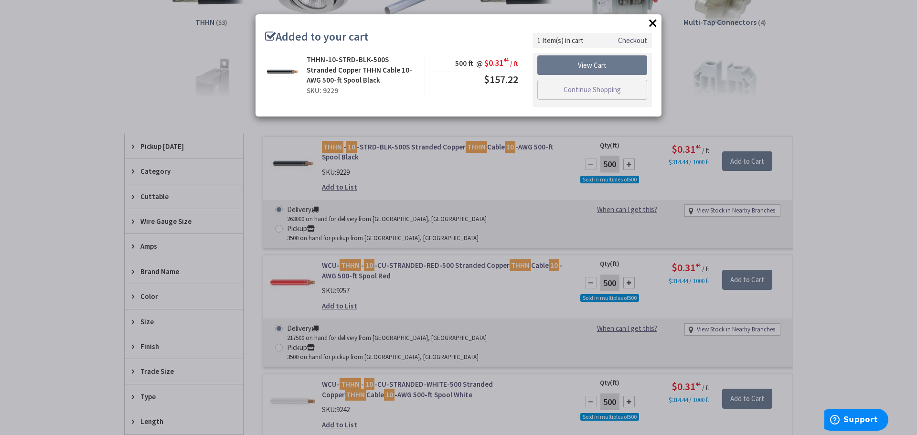
click at [654, 23] on button "×" at bounding box center [653, 23] width 14 height 14
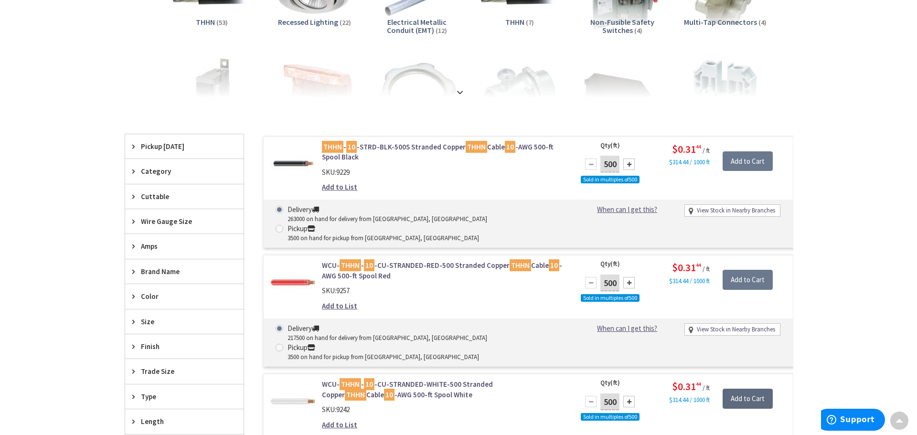
scroll to position [0, 0]
click at [752, 389] on input "Add to Cart" at bounding box center [744, 399] width 50 height 20
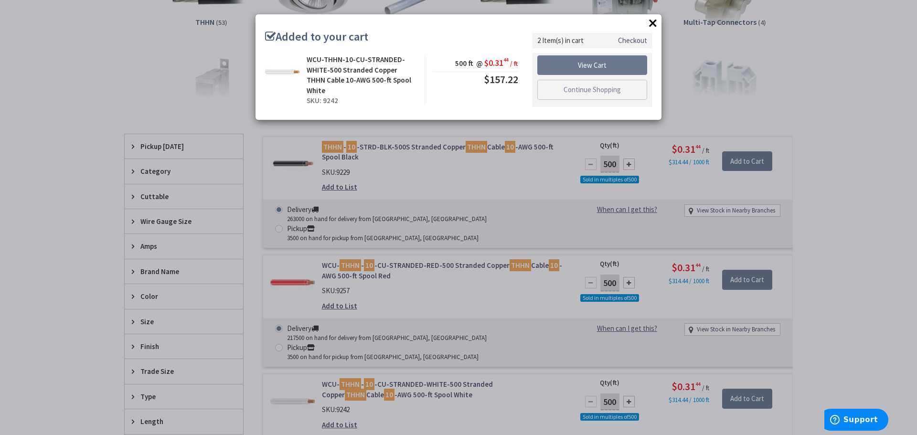
click at [653, 26] on button "×" at bounding box center [653, 23] width 14 height 14
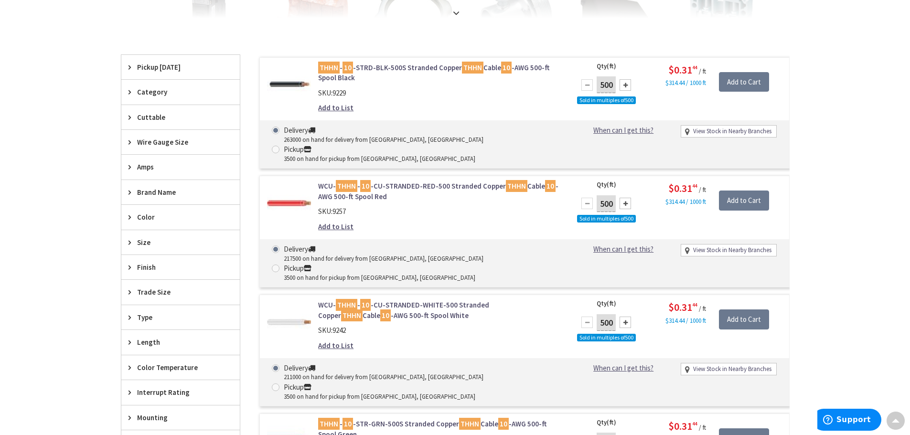
scroll to position [336, 0]
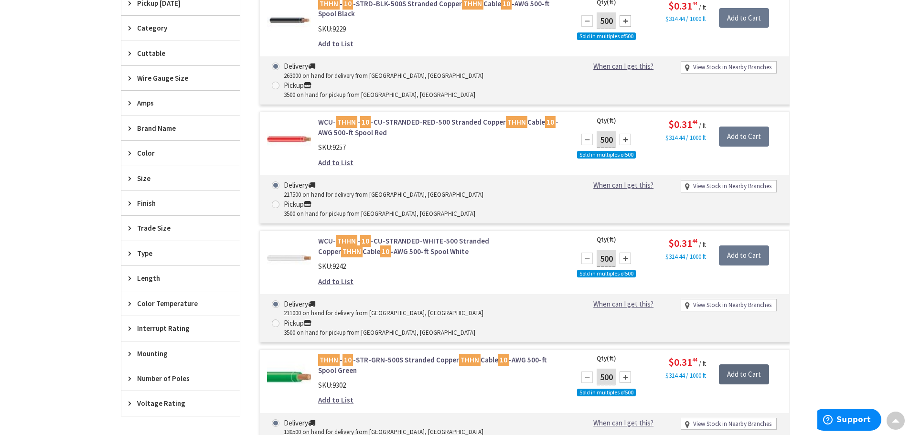
click at [739, 364] on input "Add to Cart" at bounding box center [744, 374] width 50 height 20
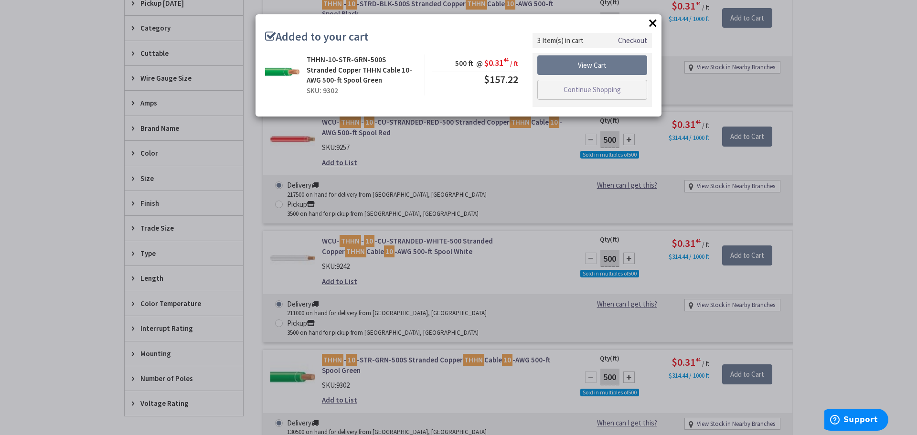
click at [648, 26] on button "×" at bounding box center [653, 23] width 14 height 14
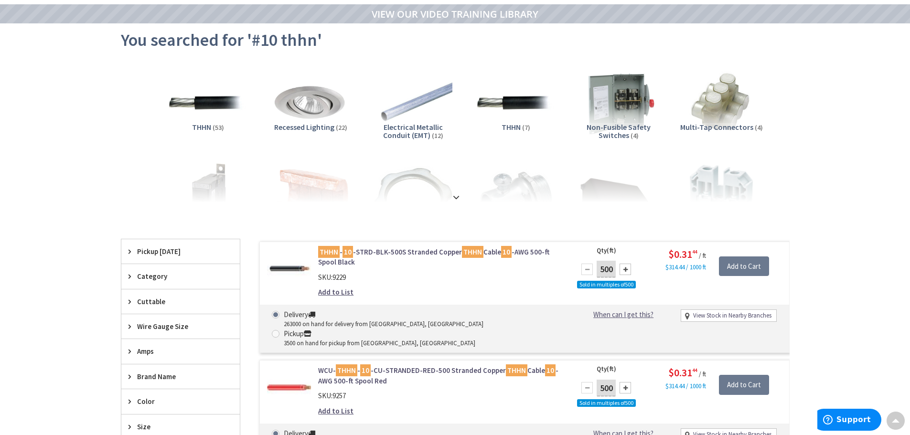
scroll to position [0, 0]
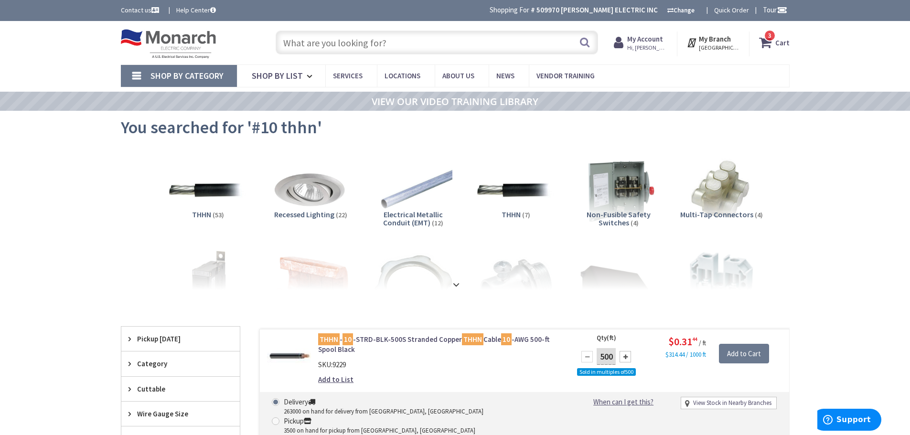
click at [489, 44] on input "text" at bounding box center [437, 43] width 322 height 24
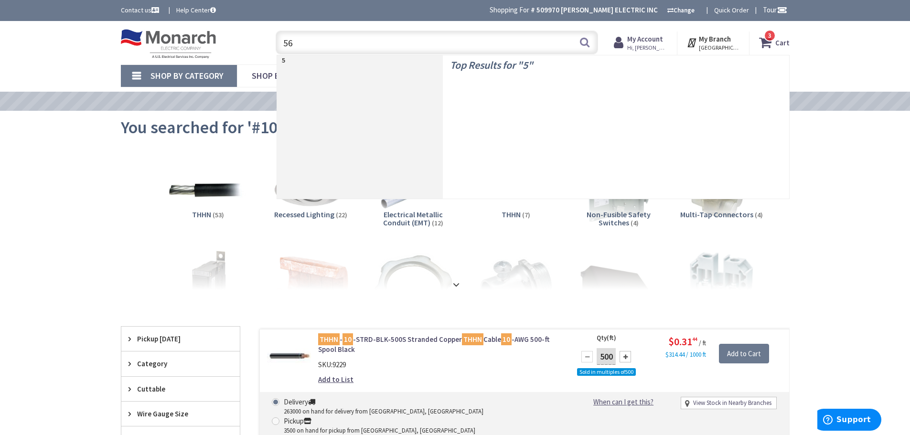
type input "5"
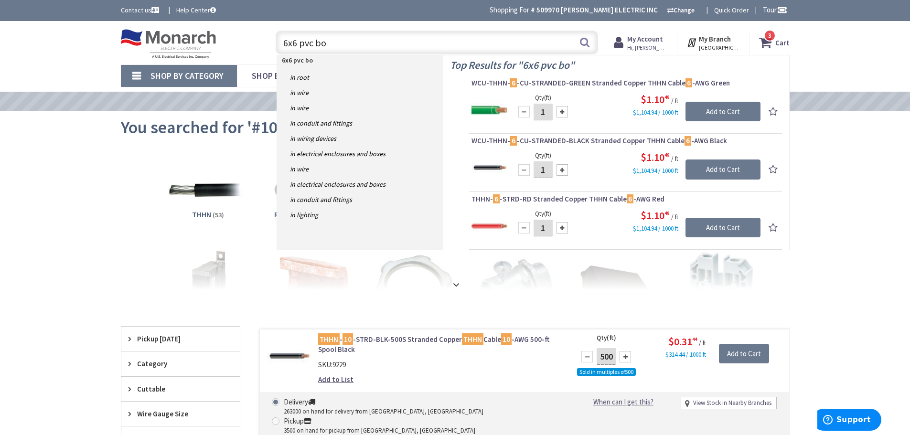
type input "6x6 pvc box"
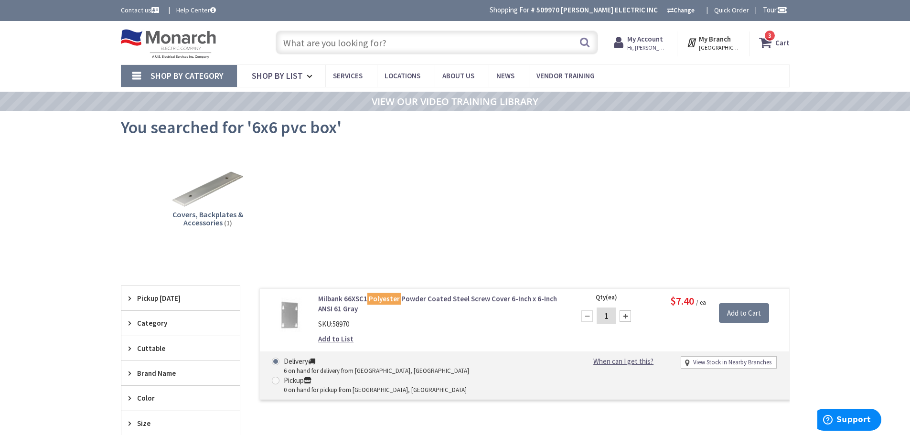
click at [332, 39] on input "text" at bounding box center [437, 43] width 322 height 24
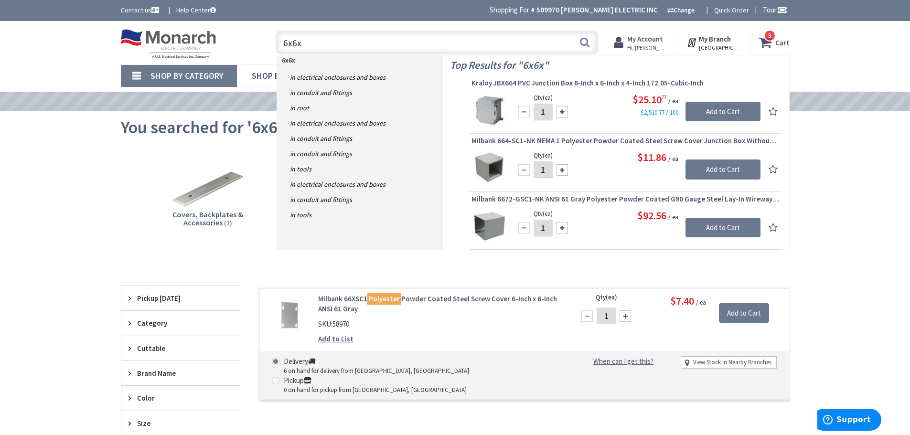
type input "6x6x"
click at [561, 112] on div at bounding box center [562, 111] width 11 height 11
type input "2"
click at [730, 110] on input "Add to Cart" at bounding box center [723, 112] width 75 height 20
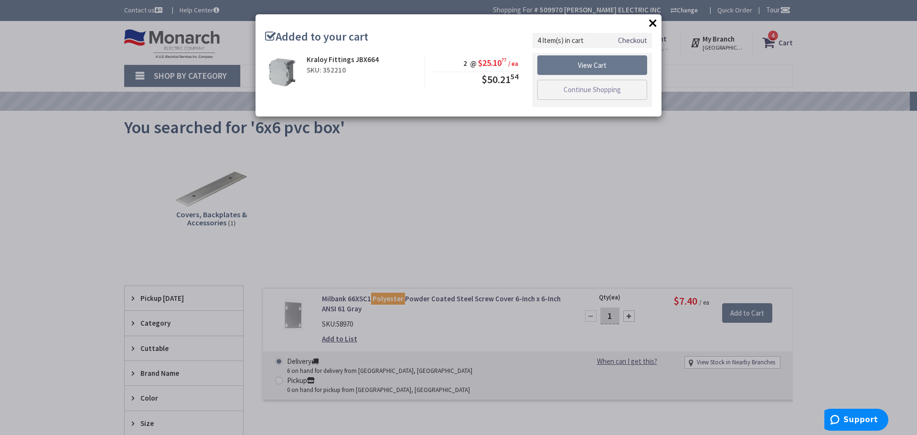
click at [536, 238] on div "× Added to your cart Kraloy Fittings JBX664 SKU: 352210 2 @ $25.10 77 / ea $50.…" at bounding box center [458, 217] width 917 height 435
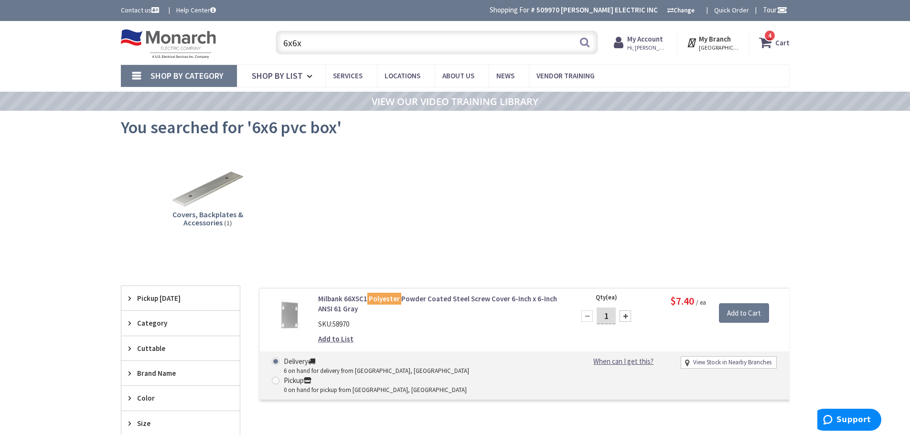
click at [778, 39] on strong "Cart" at bounding box center [782, 42] width 14 height 17
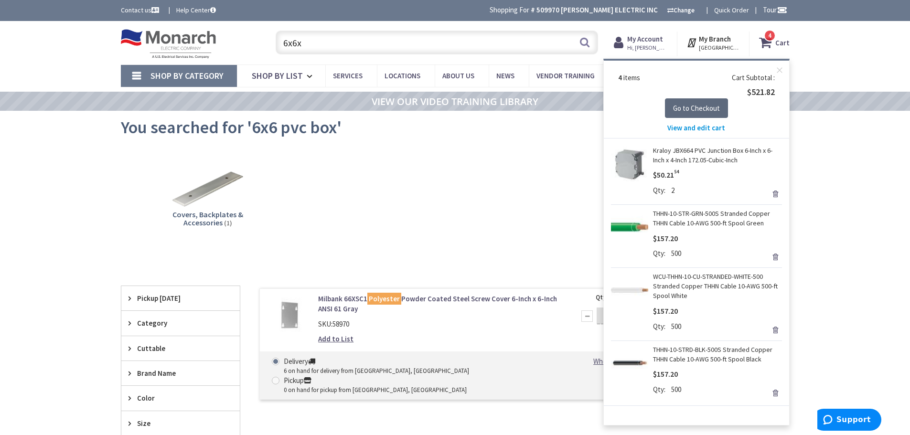
click at [696, 100] on button "Go to Checkout" at bounding box center [696, 108] width 63 height 20
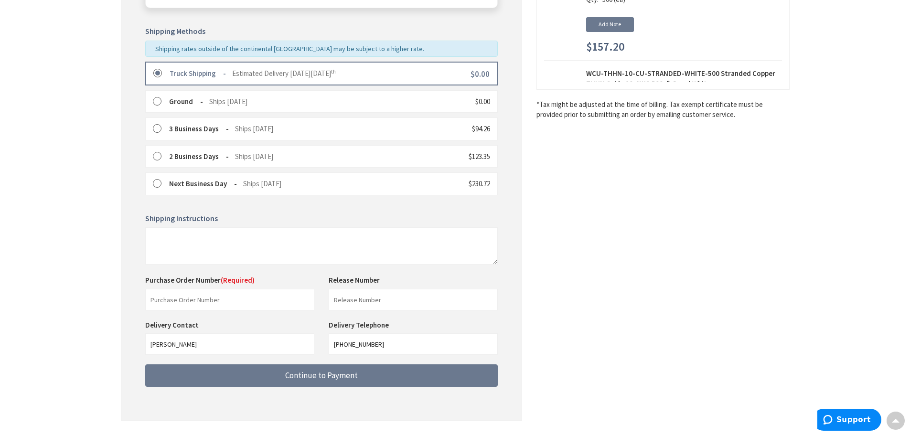
scroll to position [244, 0]
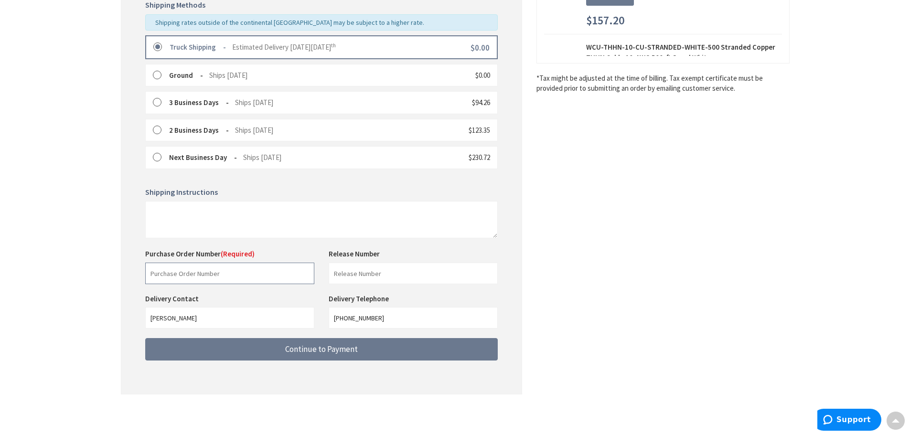
click at [194, 272] on input "text" at bounding box center [229, 273] width 169 height 21
type input "88200"
click at [356, 276] on input "text" at bounding box center [413, 273] width 169 height 21
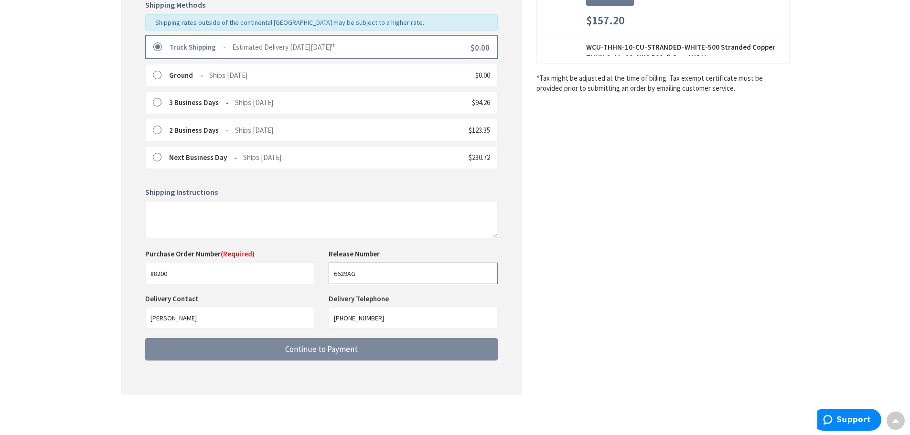
type input "6629AG"
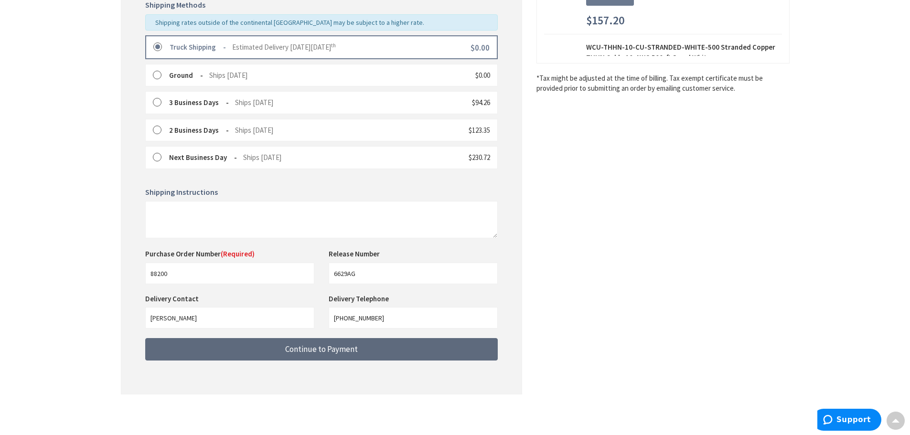
click at [349, 347] on span "Continue to Payment" at bounding box center [321, 349] width 73 height 11
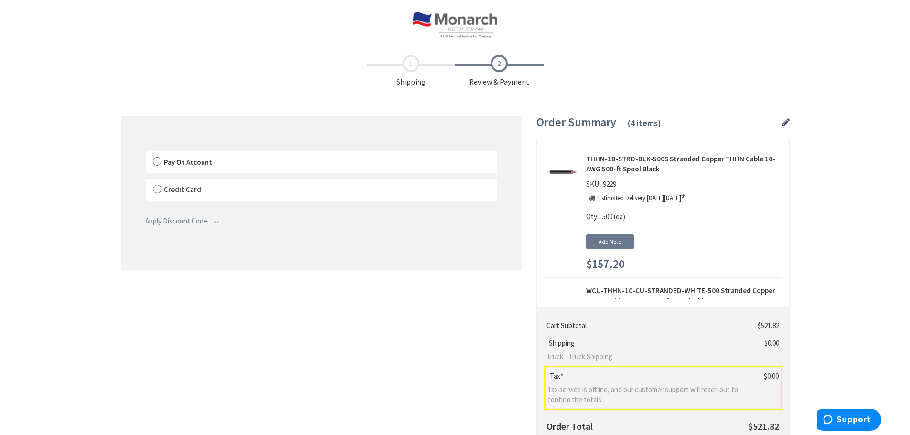
click at [157, 161] on label "Pay On Account" at bounding box center [322, 162] width 352 height 22
click at [146, 153] on input "Pay On Account" at bounding box center [146, 153] width 0 height 0
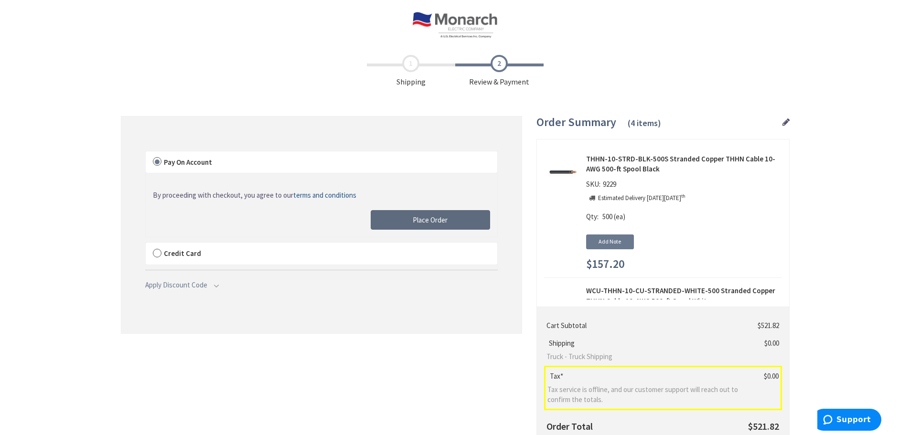
click at [419, 215] on span "Place Order" at bounding box center [430, 219] width 35 height 9
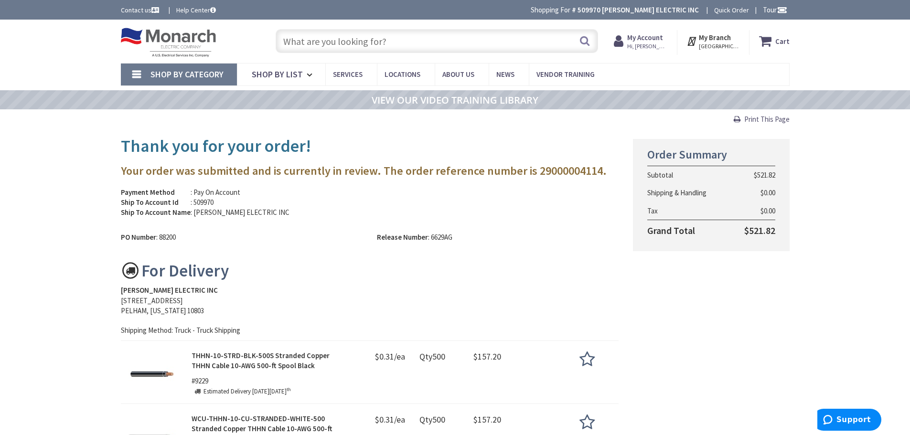
drag, startPoint x: 768, startPoint y: 118, endPoint x: 701, endPoint y: 373, distance: 263.8
click at [768, 118] on span "Print This Page" at bounding box center [766, 119] width 45 height 9
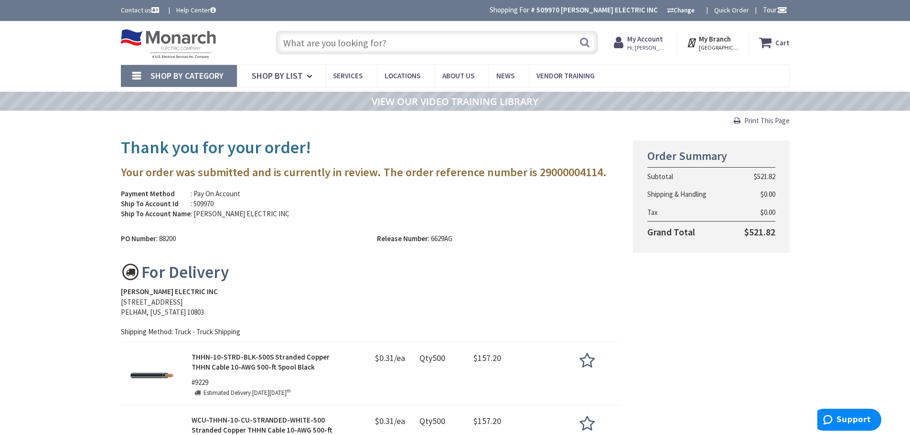
click at [697, 353] on div "Thank you for your order! Your order was submitted and is currently in review. …" at bounding box center [455, 372] width 683 height 483
